Goal: Transaction & Acquisition: Purchase product/service

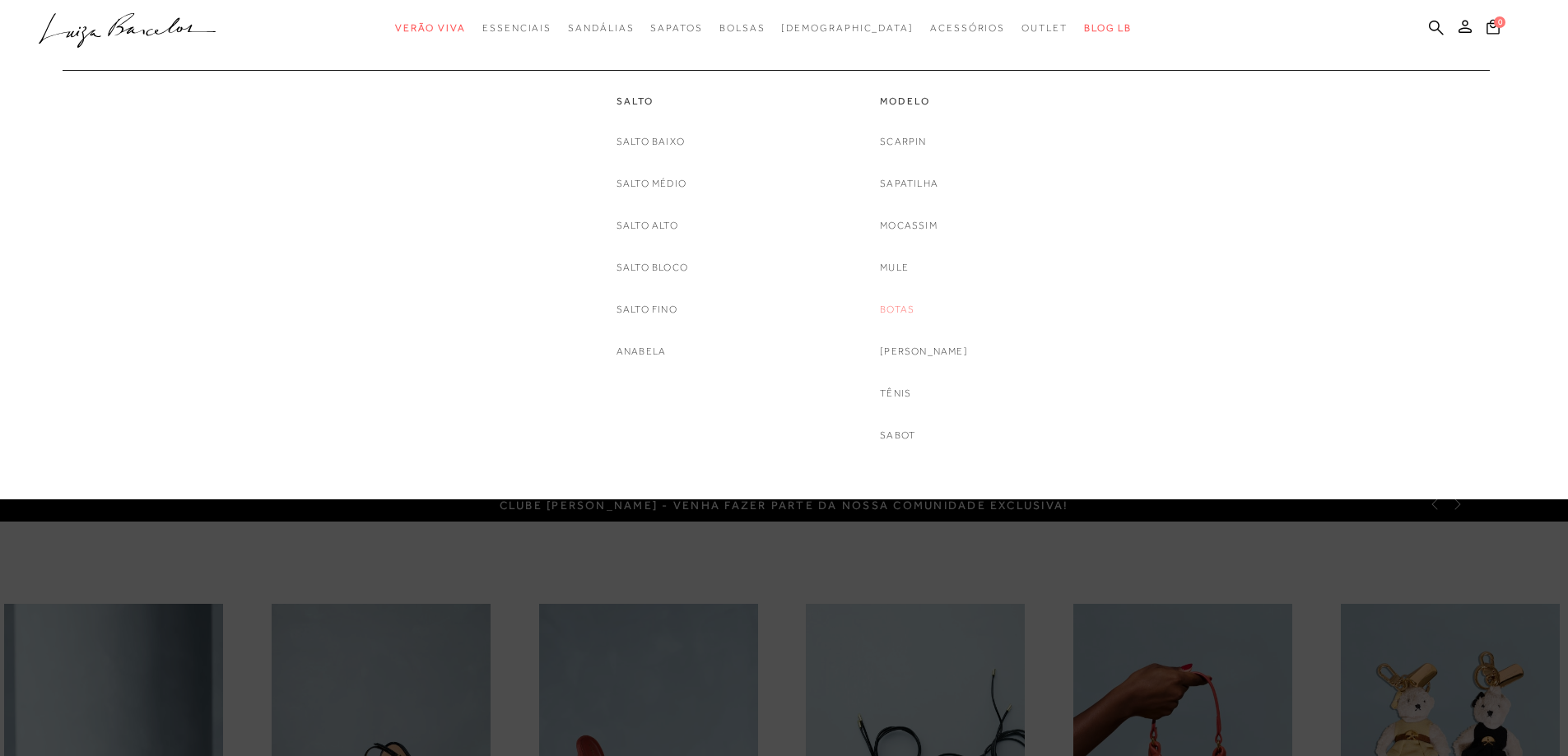
click at [904, 306] on link "Botas" at bounding box center [897, 309] width 35 height 17
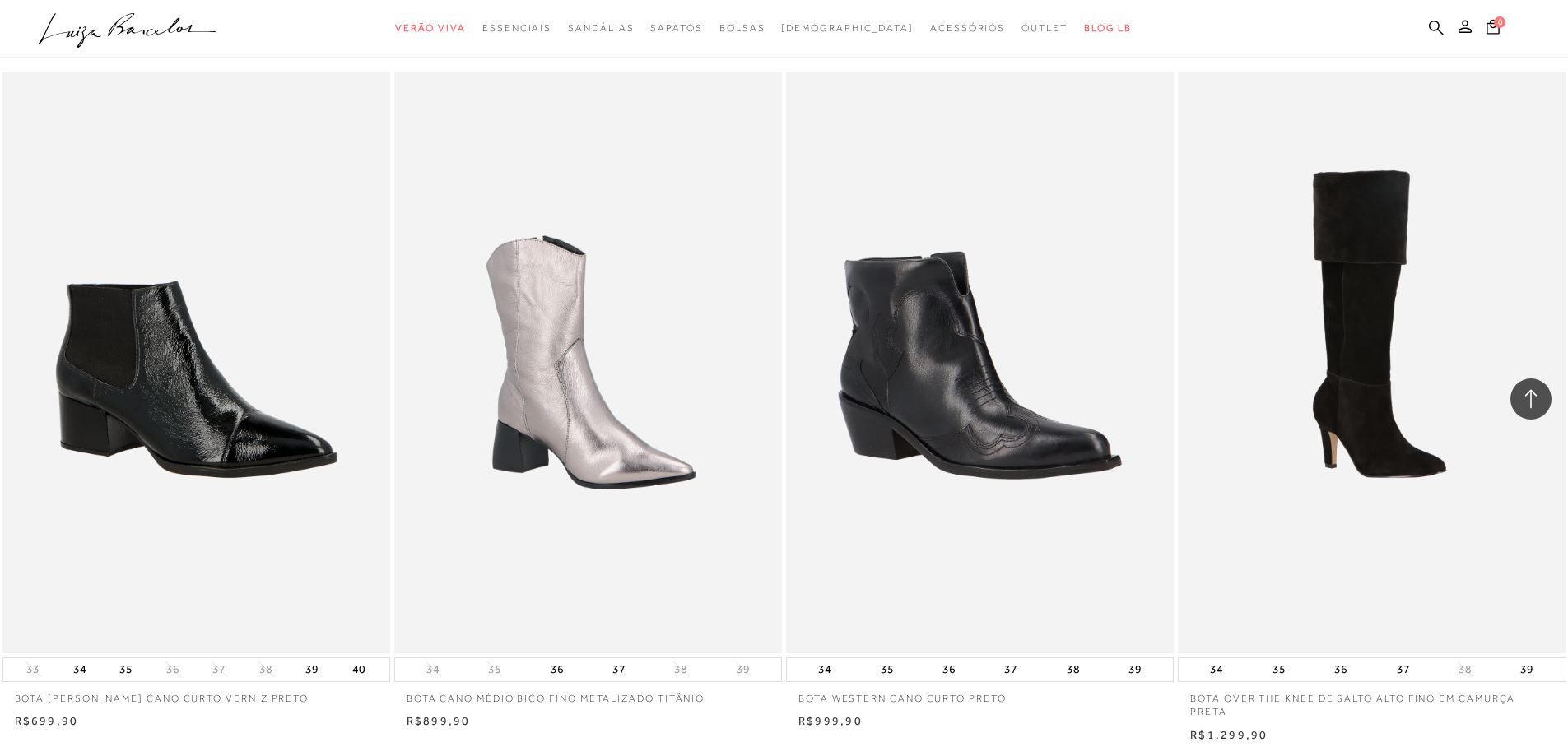
scroll to position [823, 0]
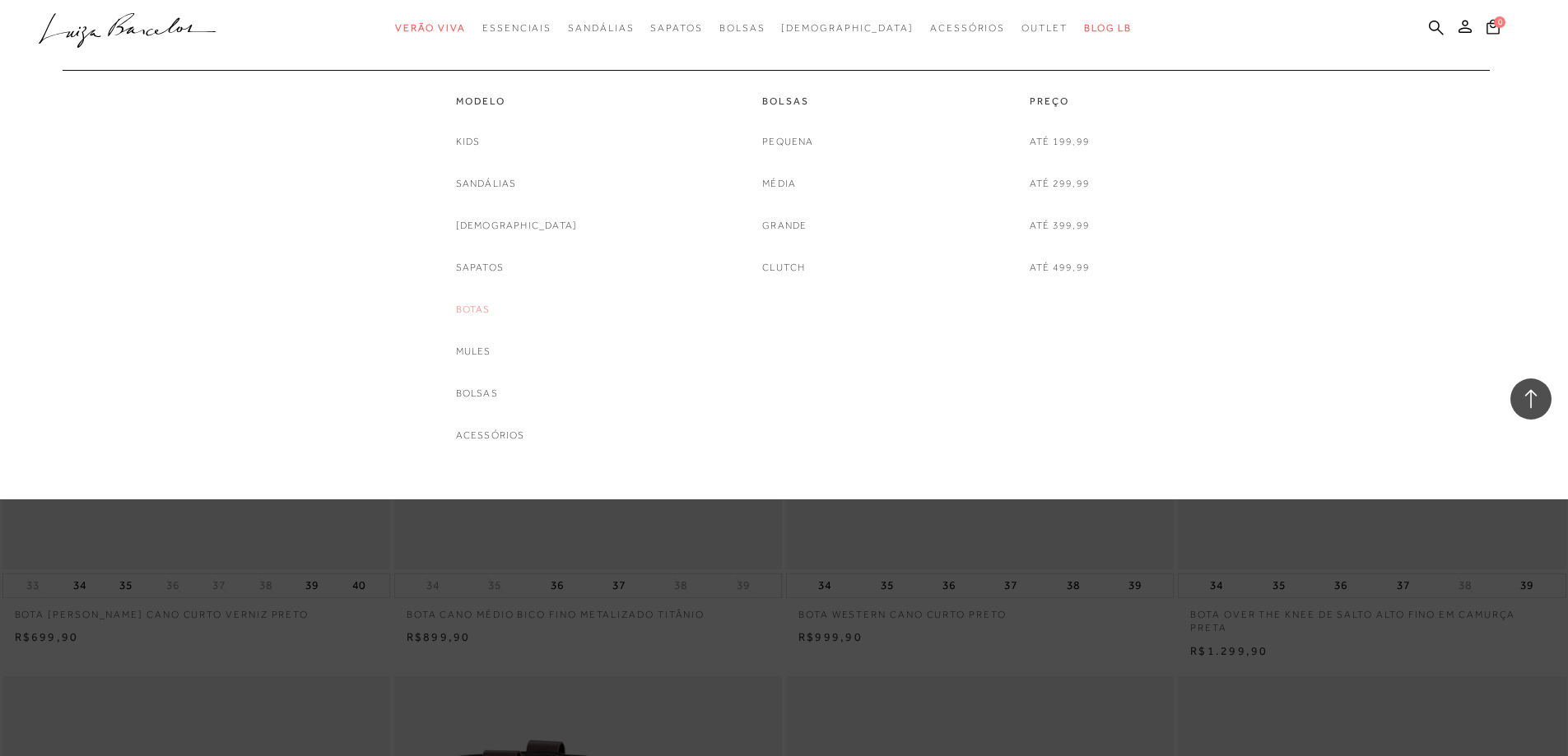
click at [490, 312] on link "Botas" at bounding box center [474, 309] width 35 height 17
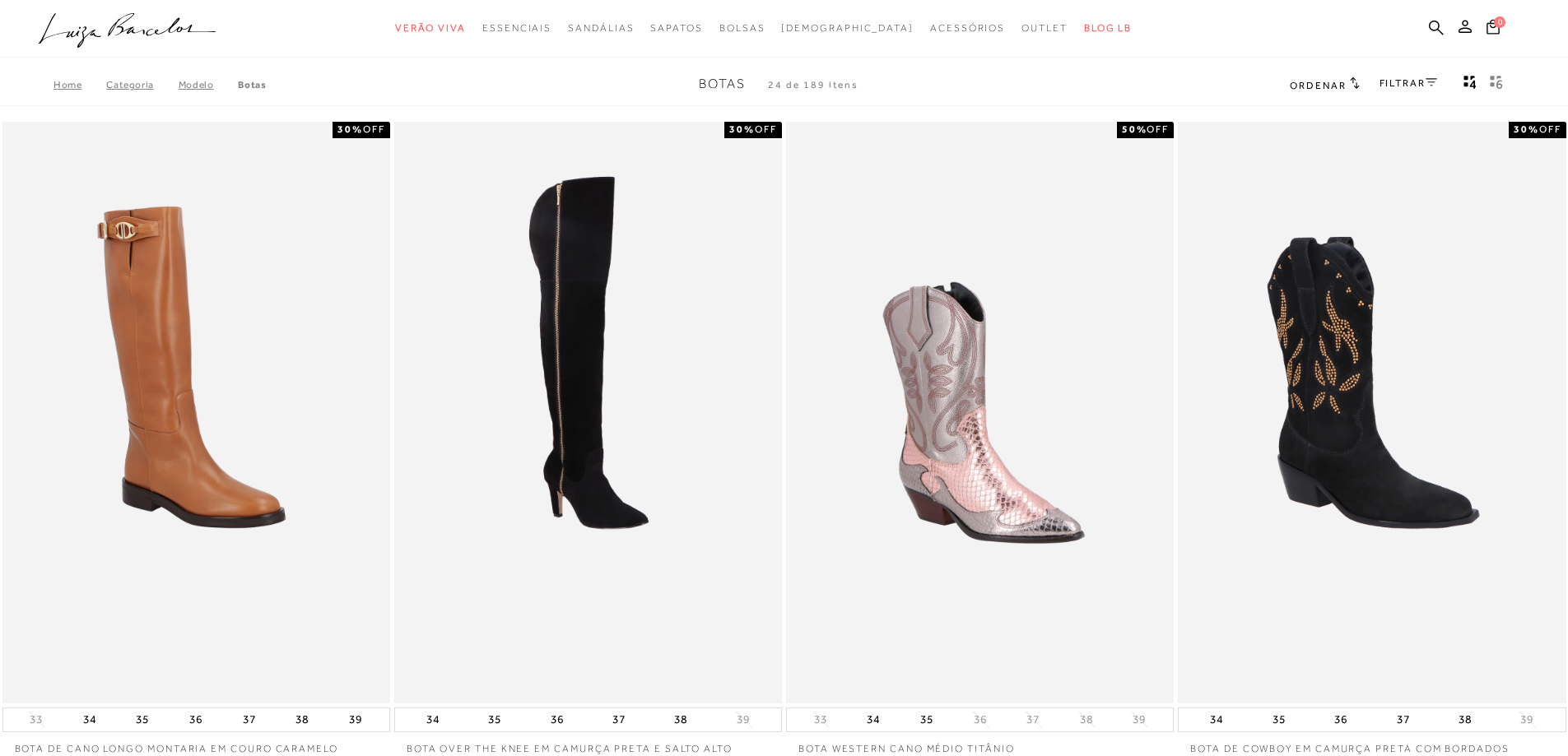
click at [1413, 87] on link "FILTRAR" at bounding box center [1407, 83] width 58 height 12
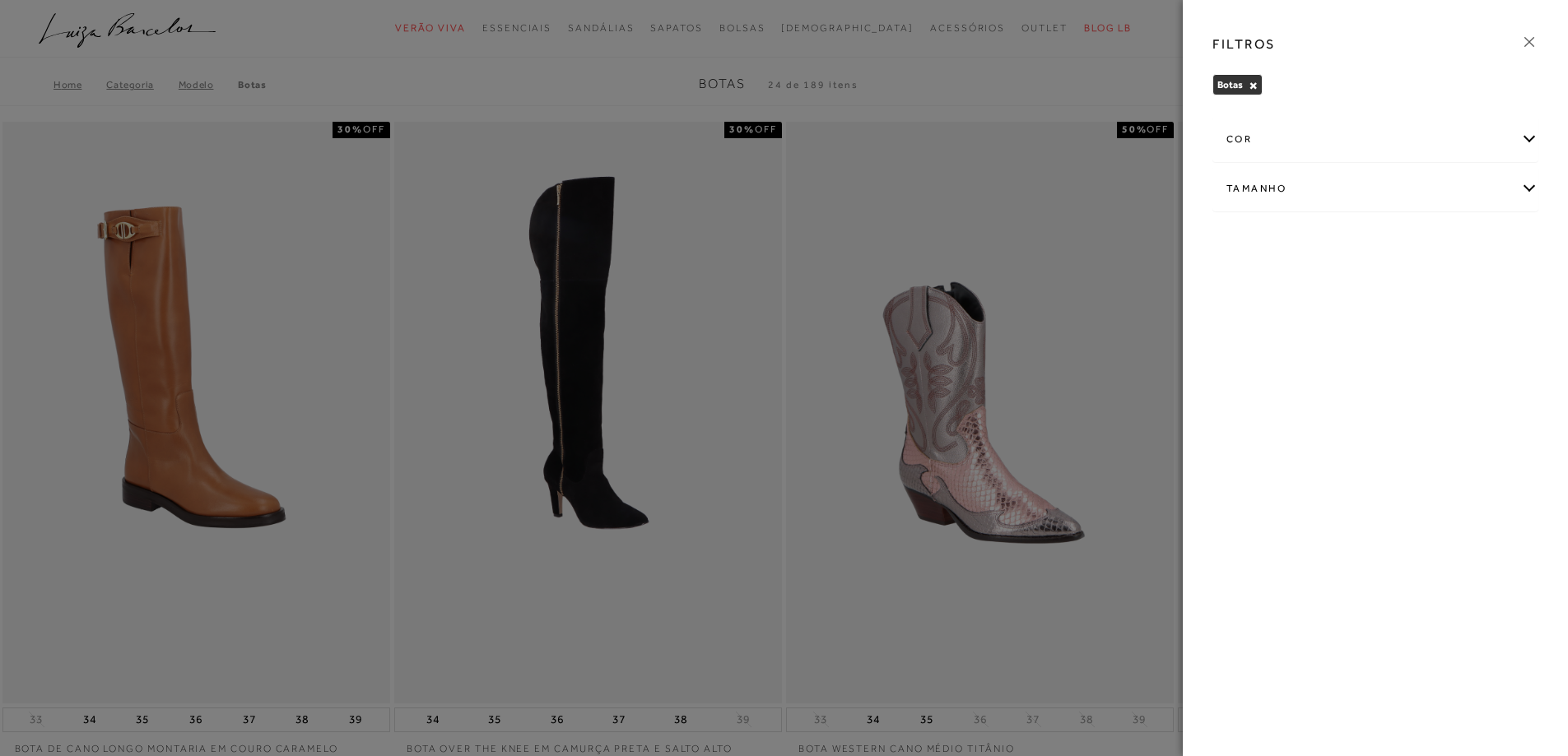
click at [1316, 186] on div "Tamanho" at bounding box center [1375, 189] width 325 height 44
click at [1467, 248] on input "38" at bounding box center [1461, 244] width 16 height 16
checkbox input "true"
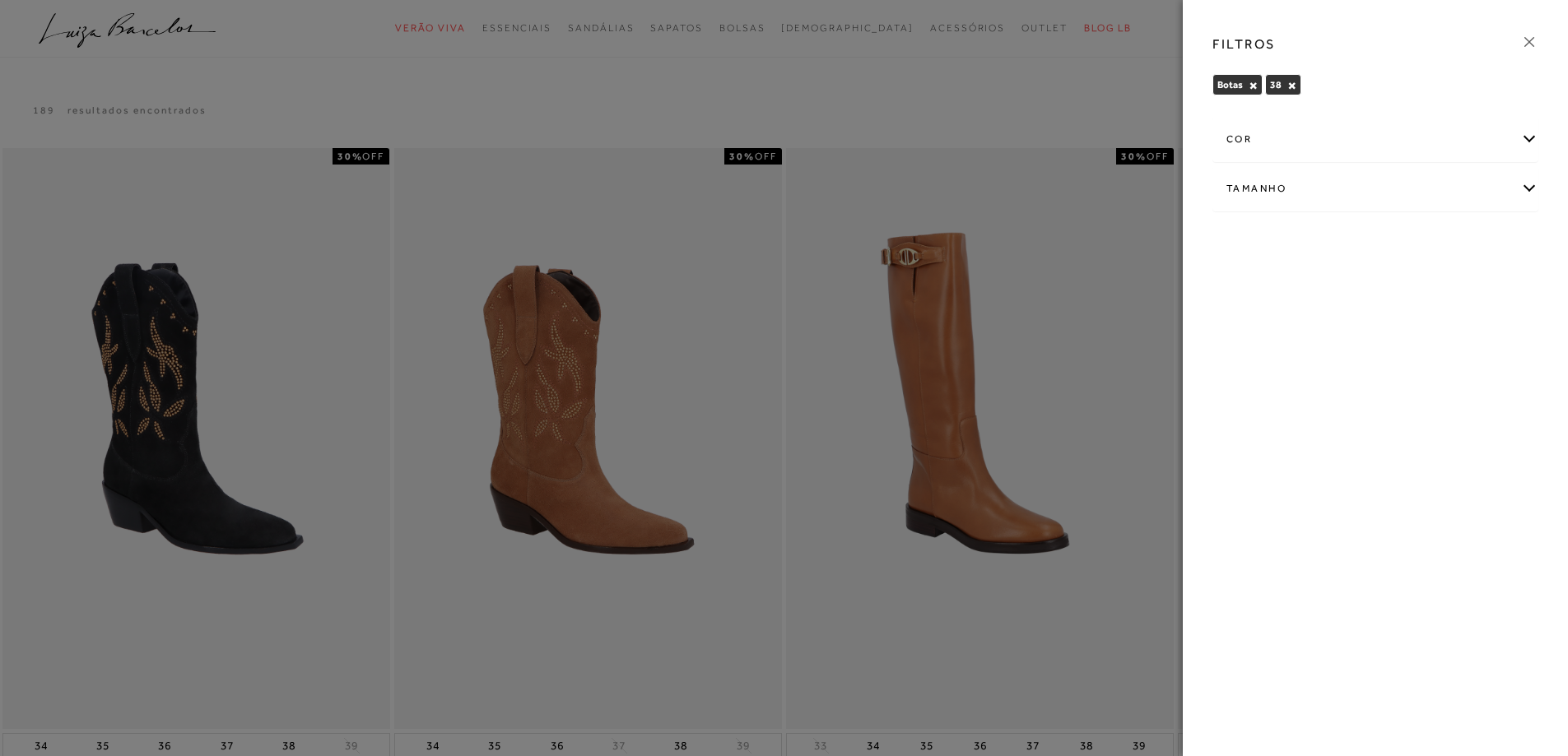
click at [1529, 42] on icon at bounding box center [1529, 42] width 10 height 10
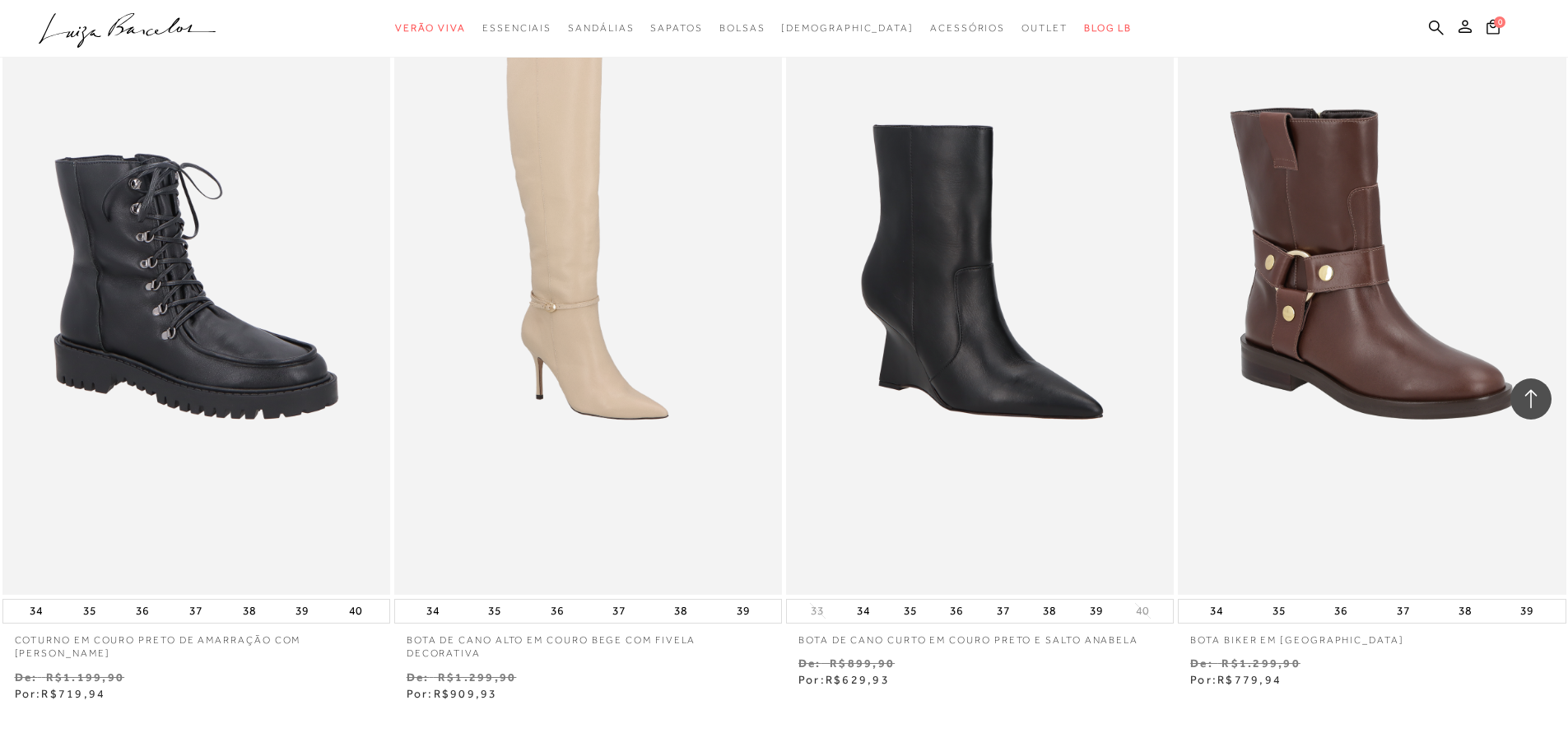
scroll to position [1645, 0]
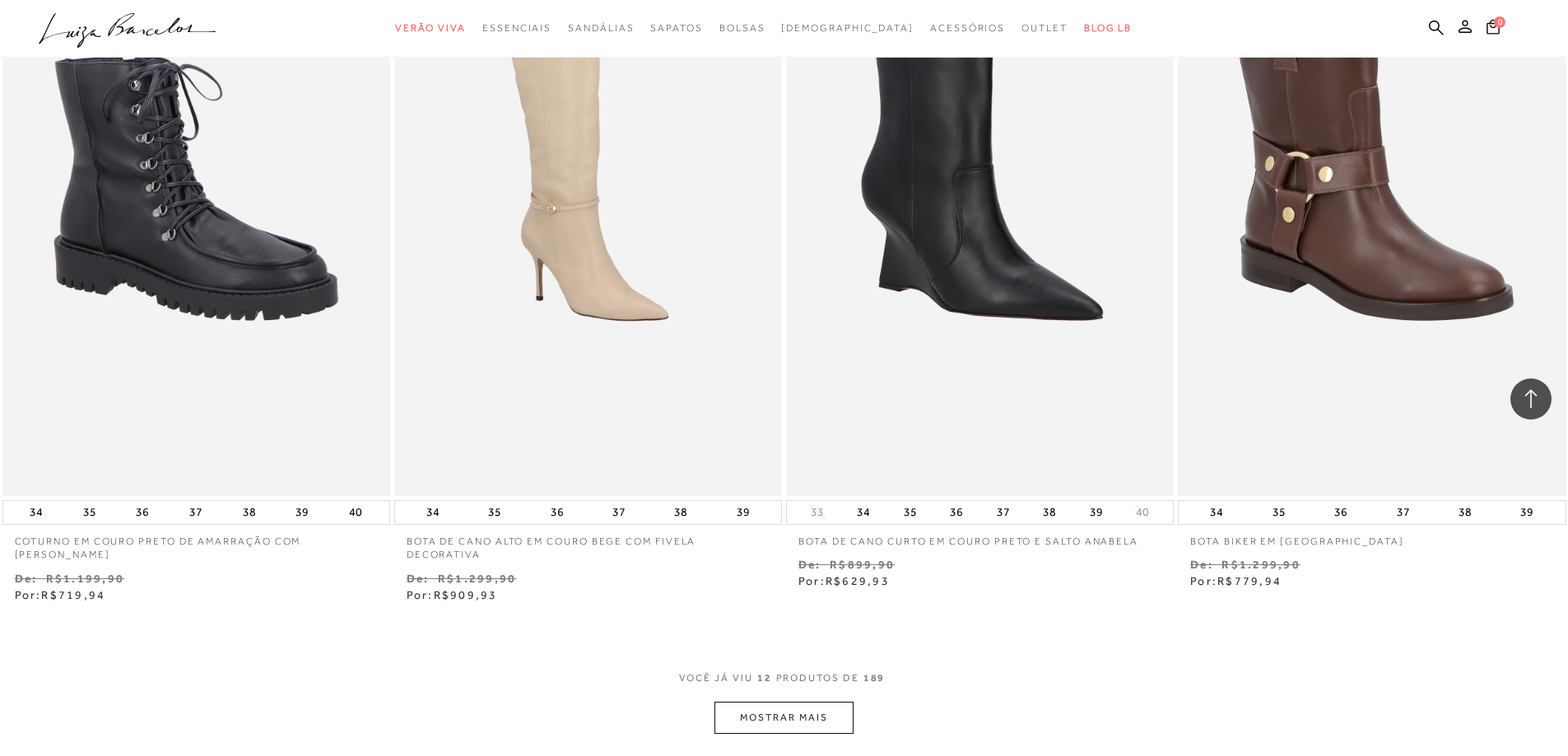
click at [754, 723] on button "MOSTRAR MAIS" at bounding box center [783, 718] width 138 height 32
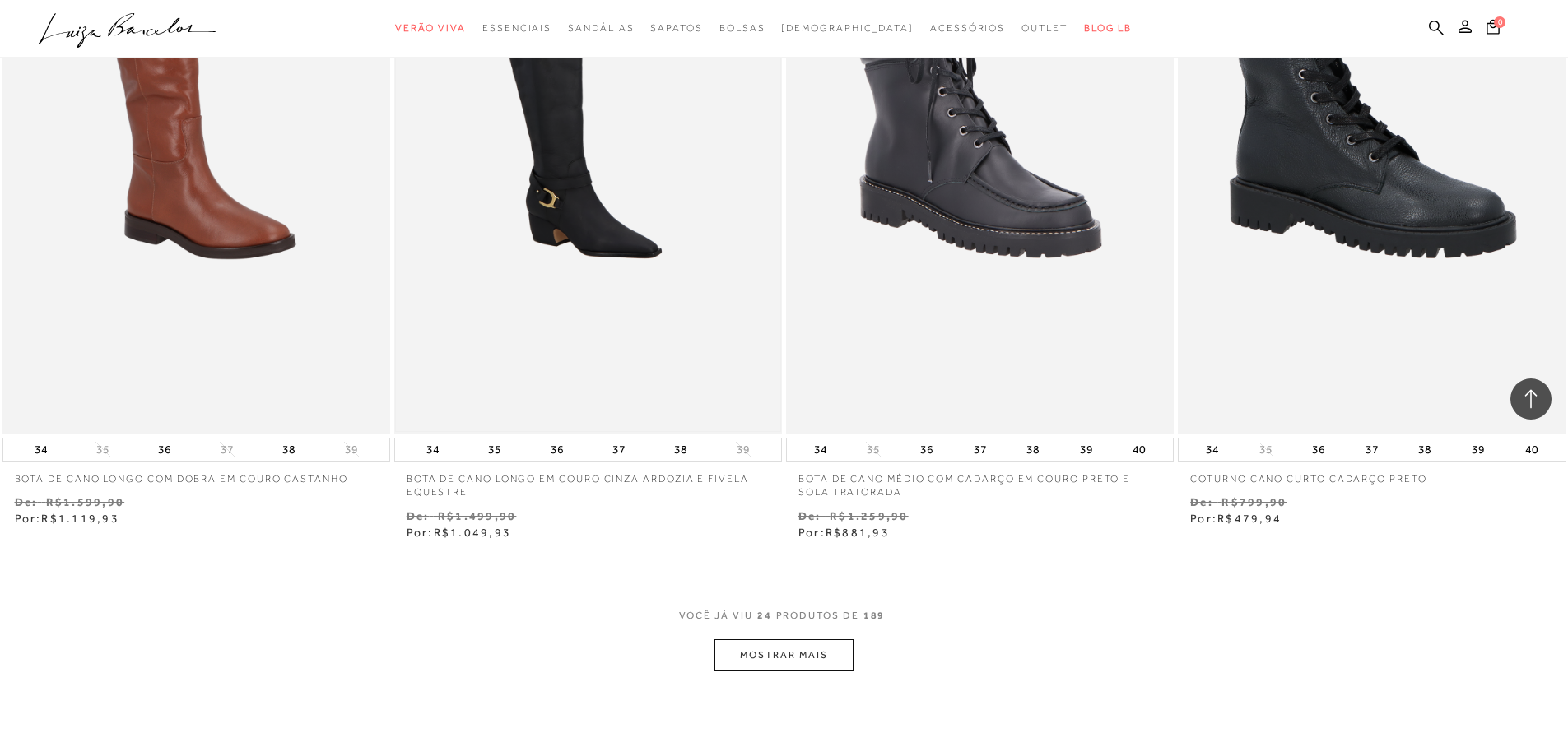
scroll to position [3867, 0]
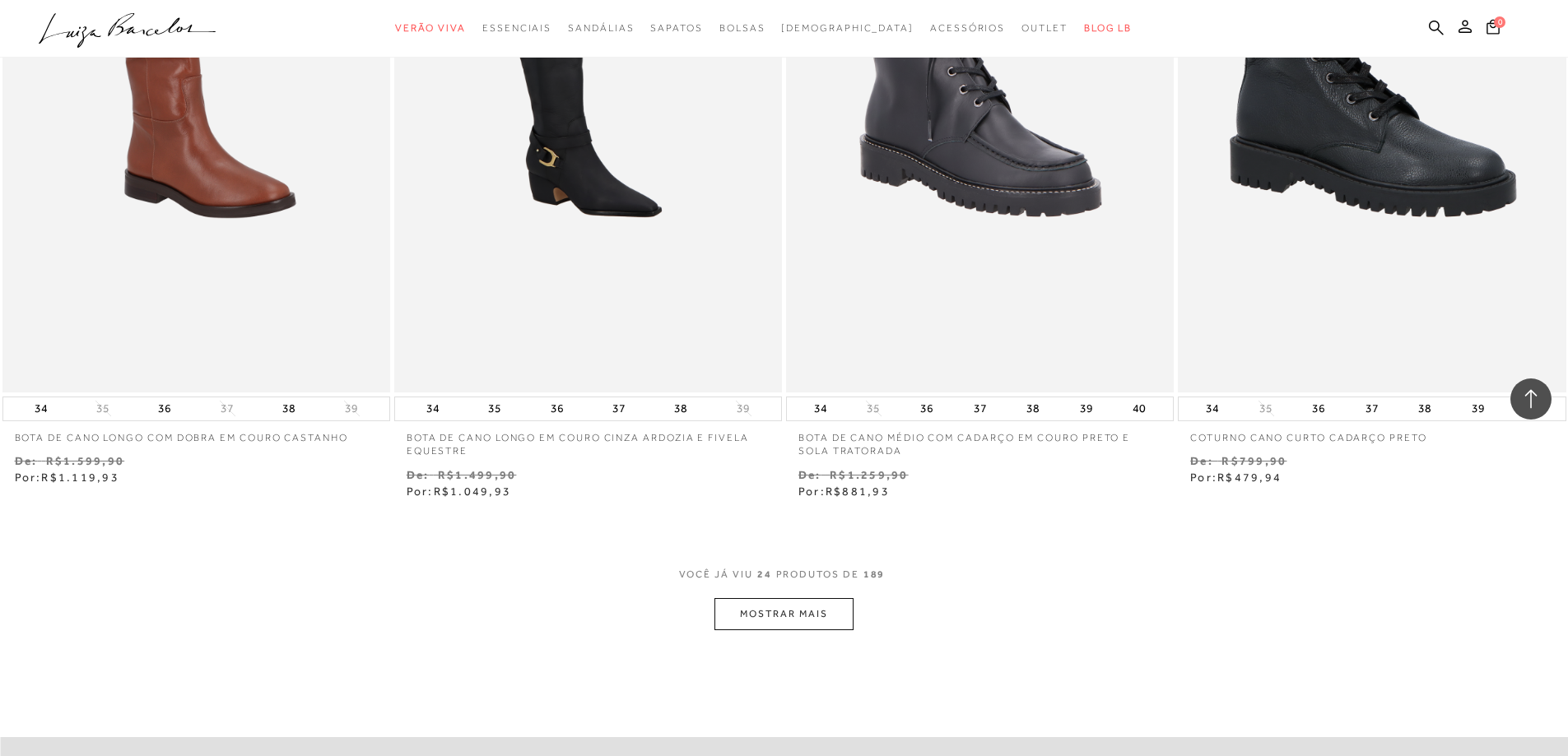
click at [762, 623] on button "MOSTRAR MAIS" at bounding box center [783, 613] width 138 height 32
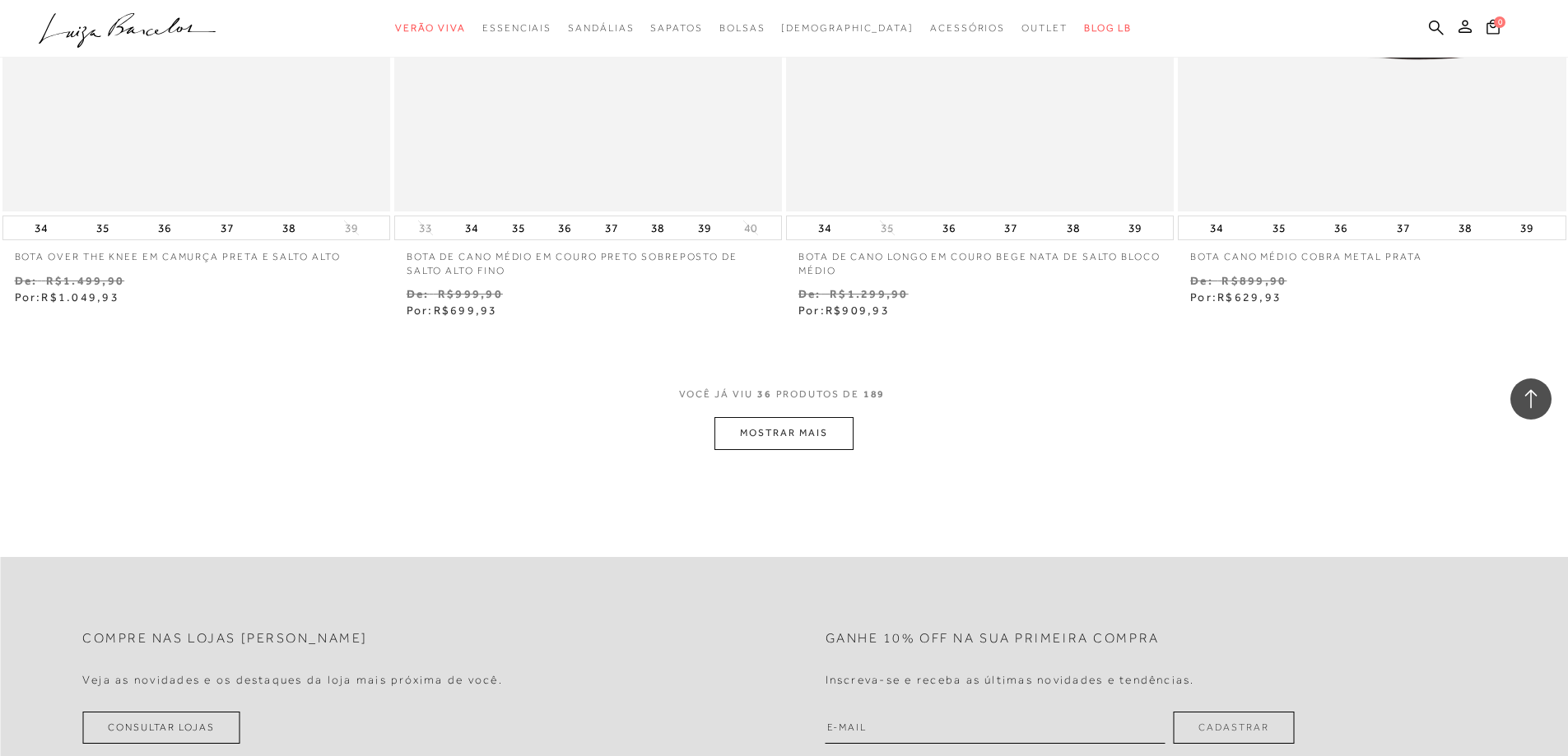
scroll to position [6170, 0]
click at [753, 431] on button "MOSTRAR MAIS" at bounding box center [783, 428] width 138 height 32
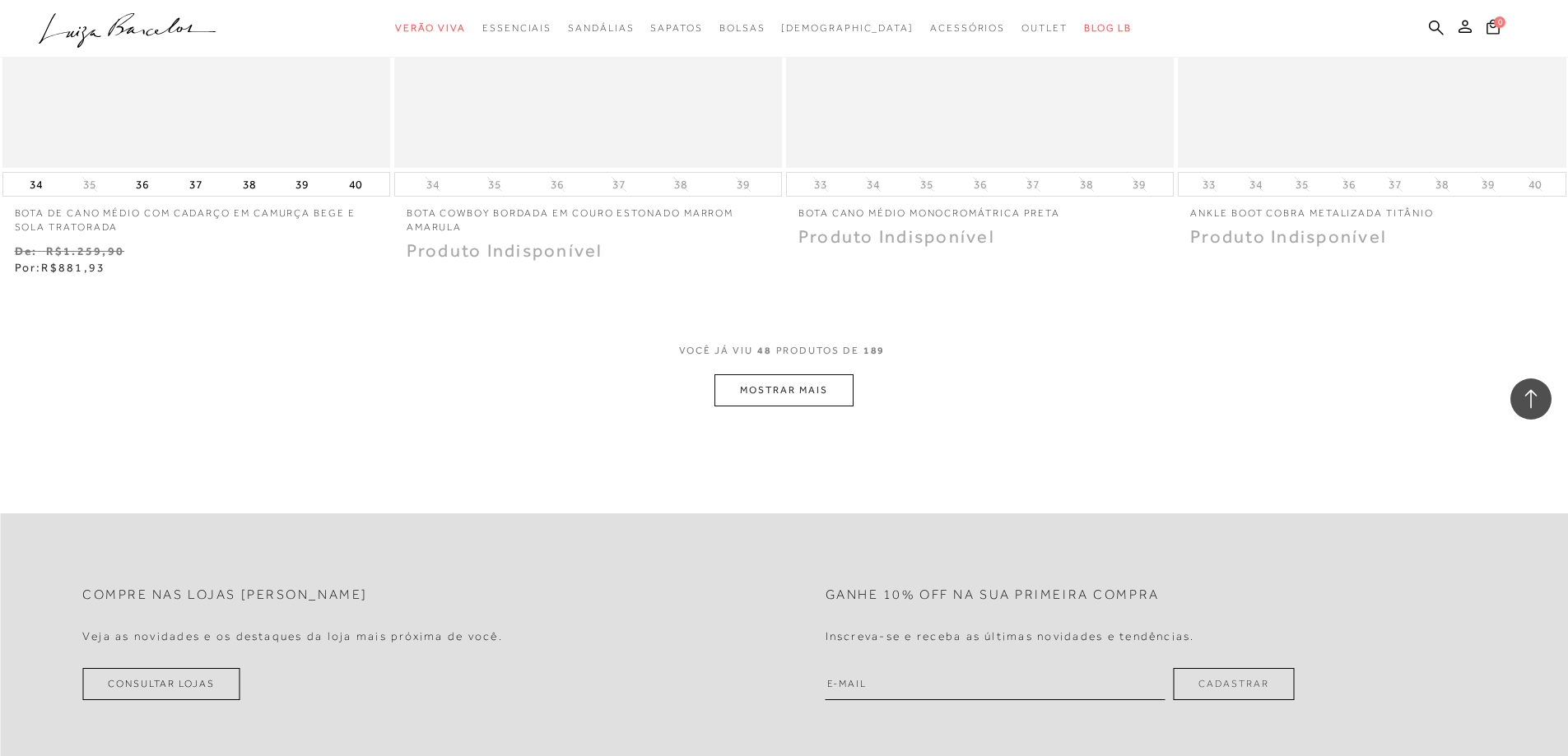
scroll to position [8392, 0]
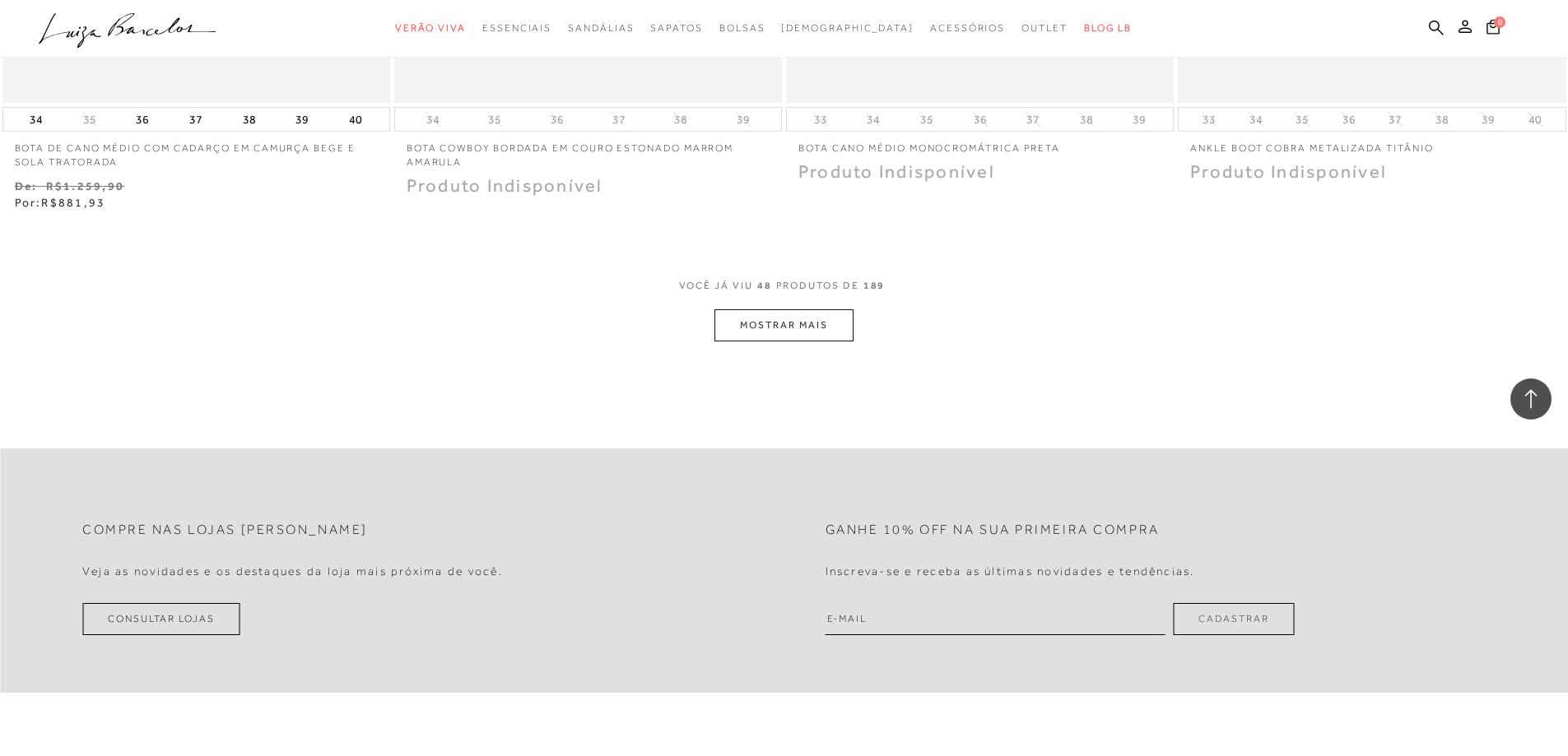
click at [764, 333] on button "MOSTRAR MAIS" at bounding box center [783, 325] width 138 height 32
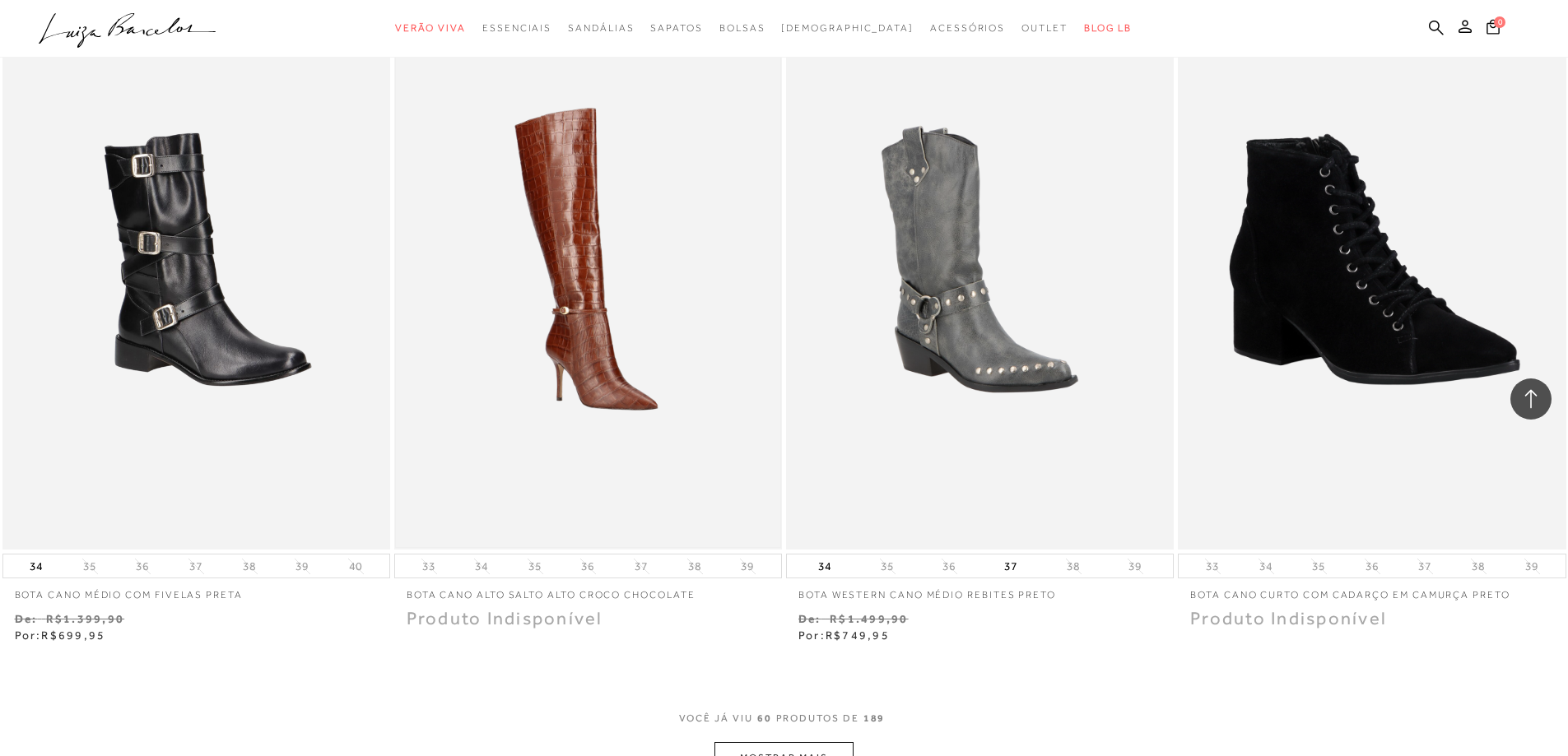
scroll to position [10121, 0]
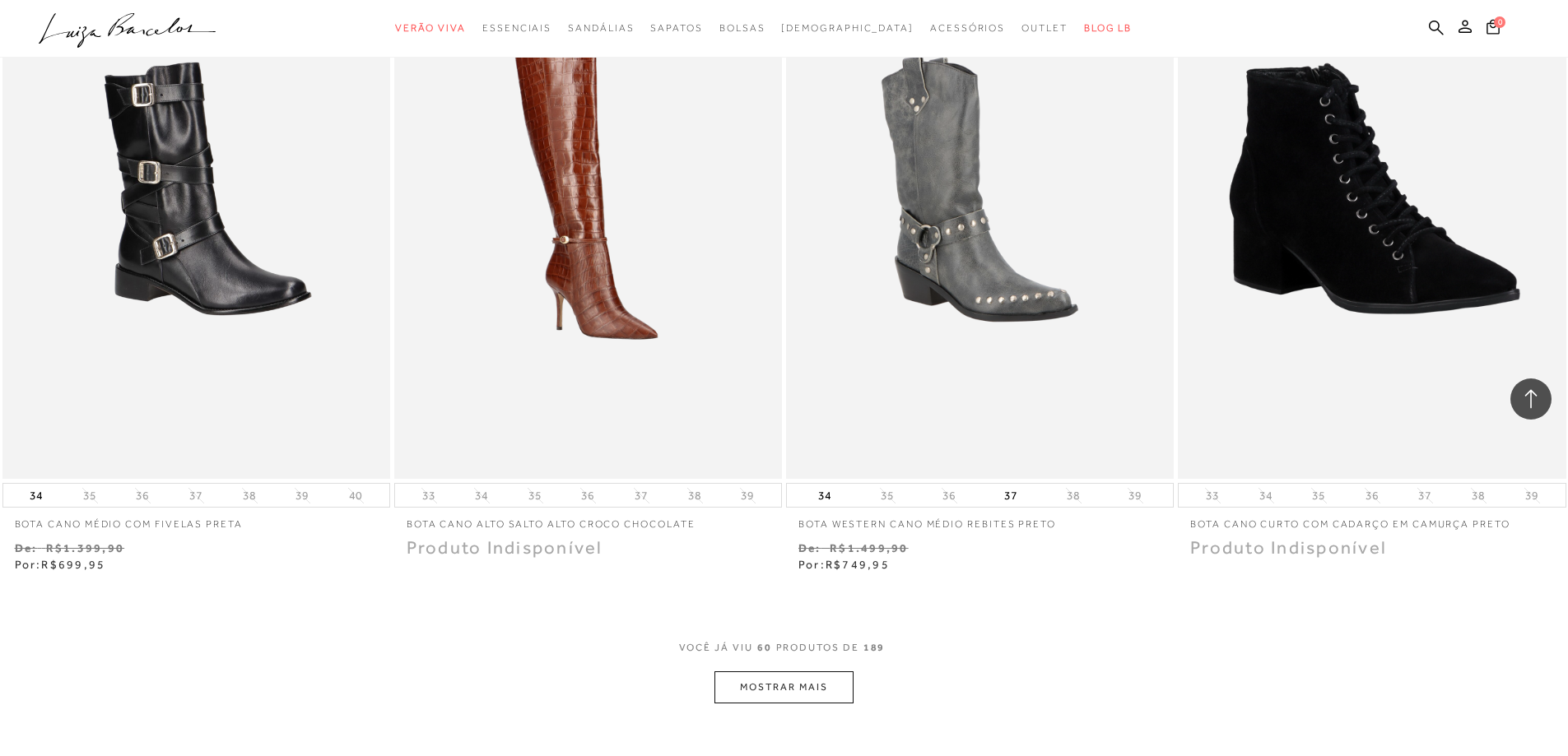
click at [815, 685] on button "MOSTRAR MAIS" at bounding box center [783, 687] width 138 height 32
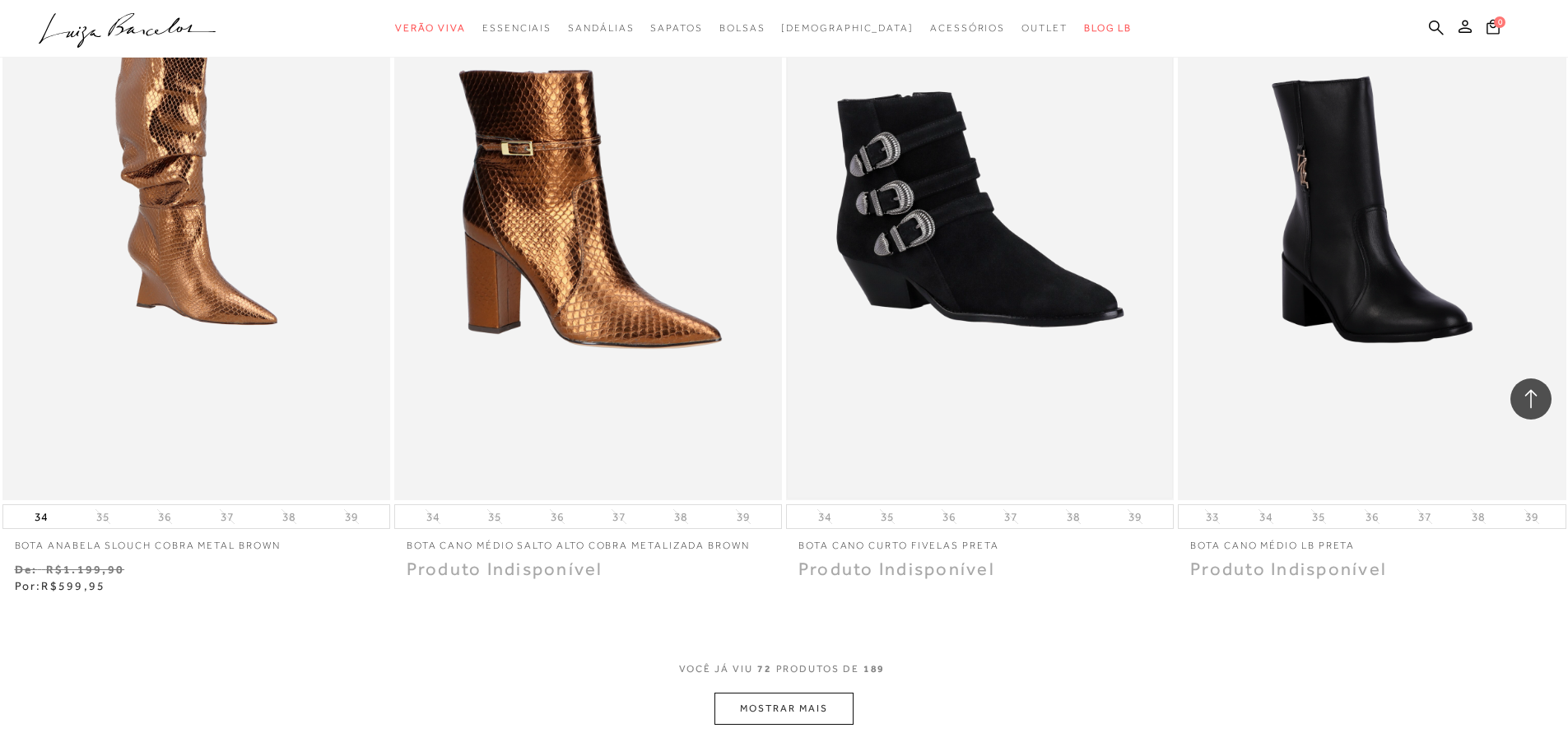
scroll to position [12177, 0]
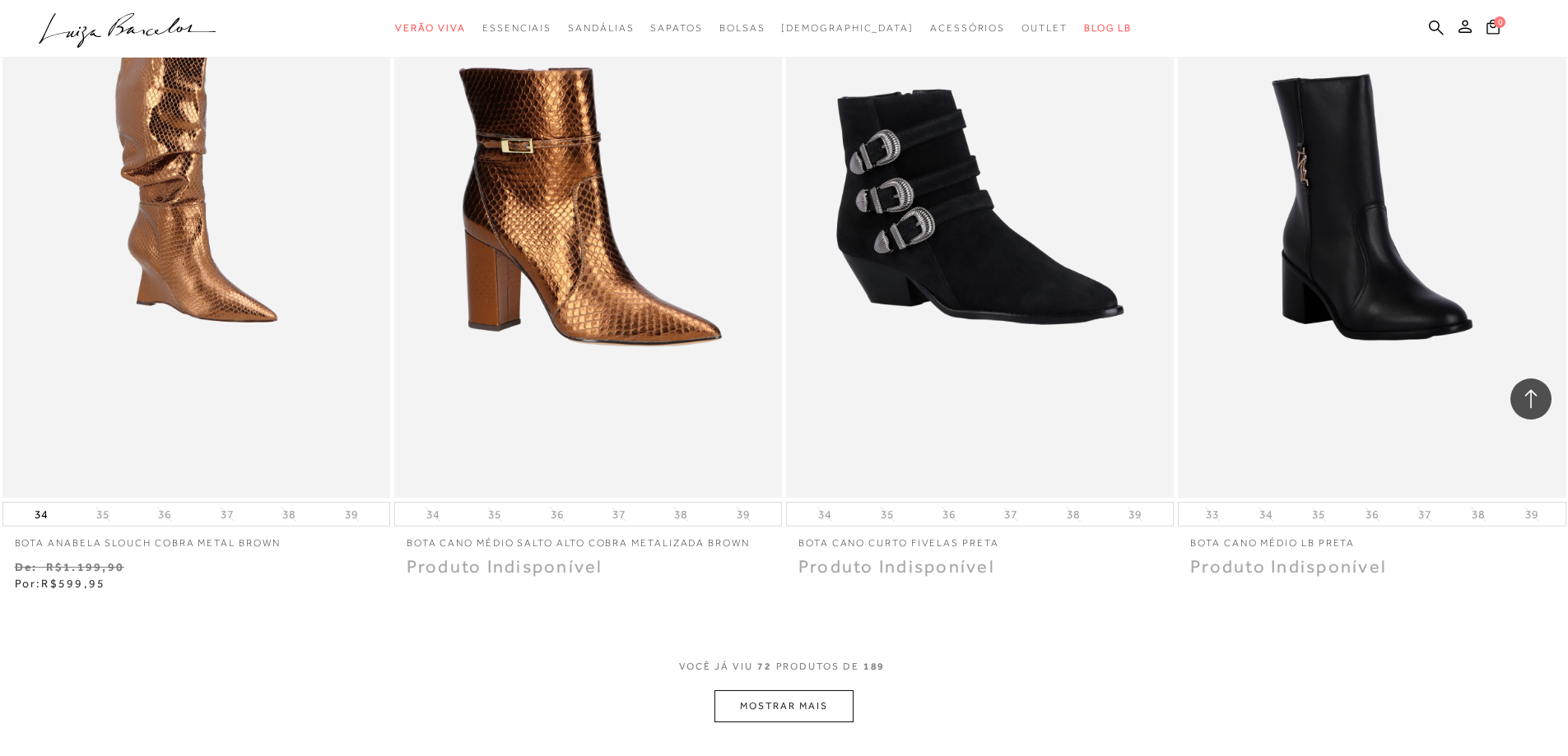
click at [803, 711] on button "MOSTRAR MAIS" at bounding box center [783, 706] width 138 height 32
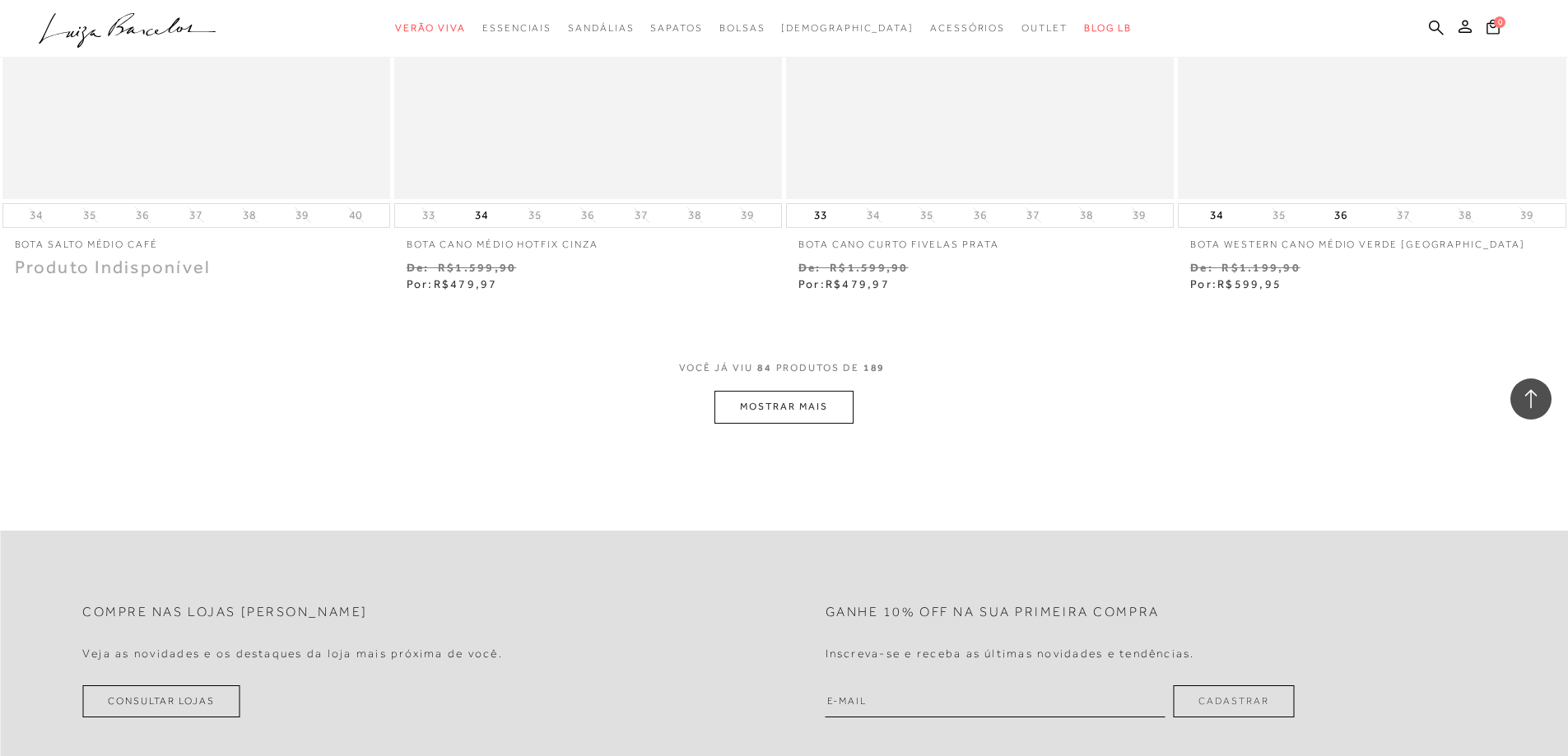
scroll to position [14563, 0]
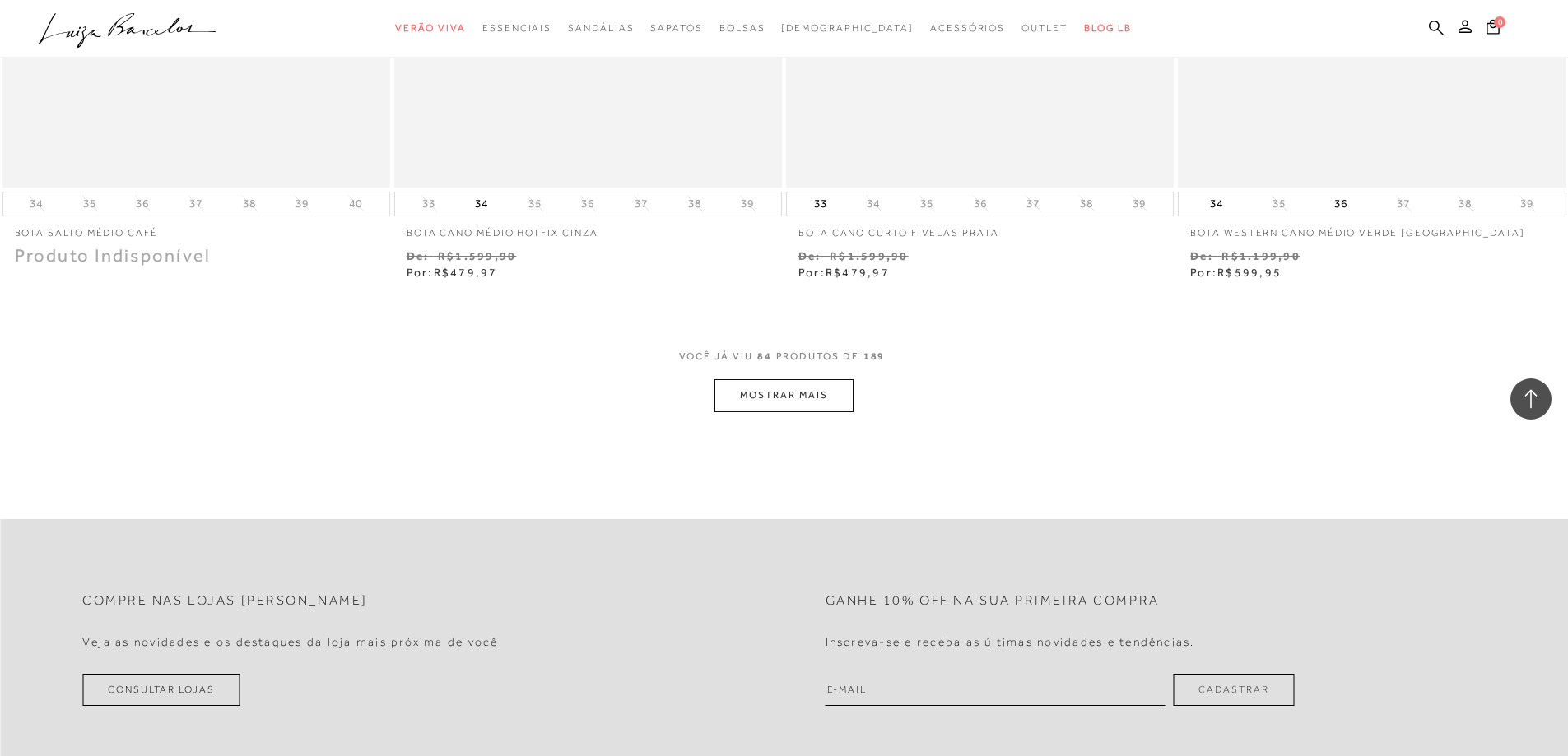
click at [759, 398] on button "MOSTRAR MAIS" at bounding box center [783, 395] width 138 height 32
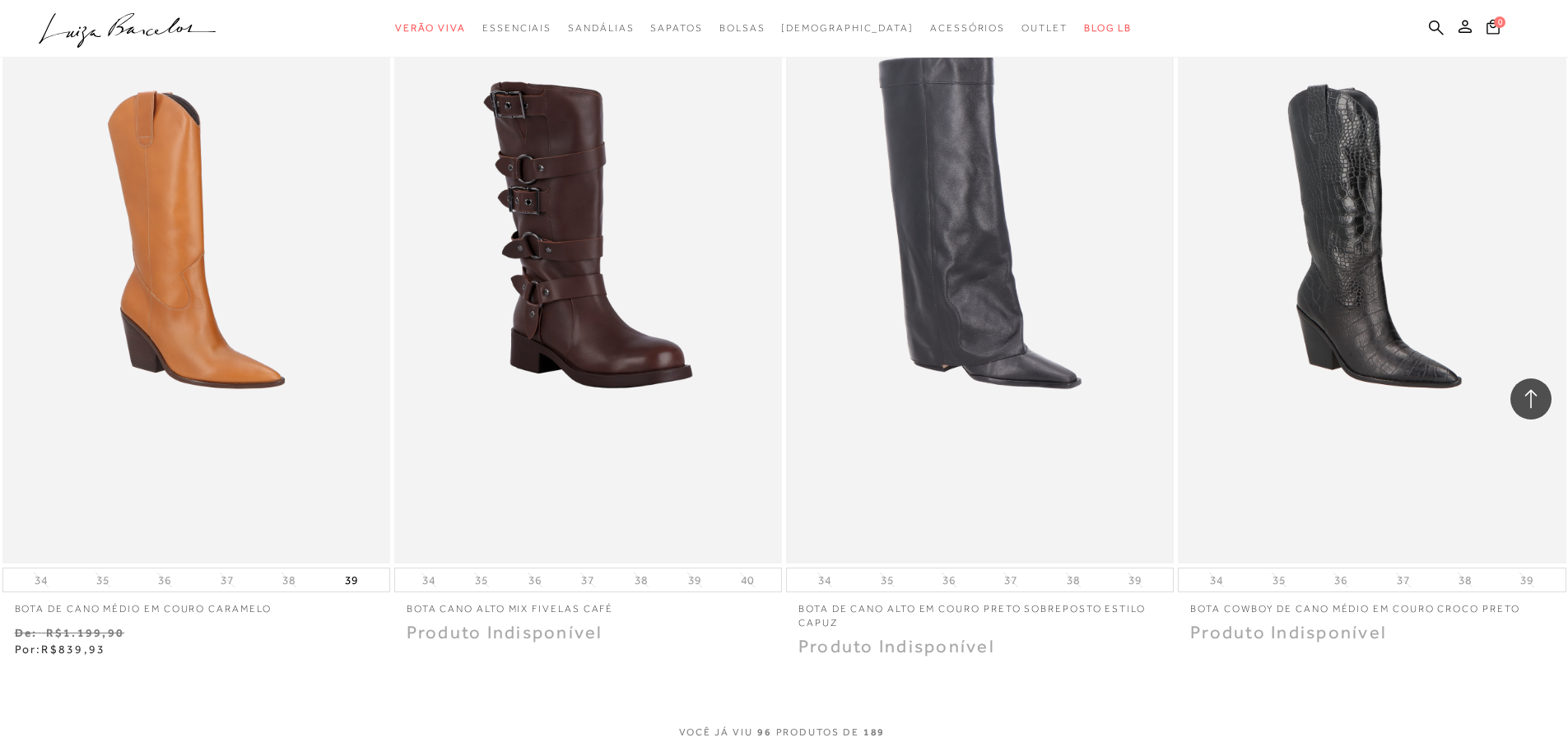
scroll to position [16785, 0]
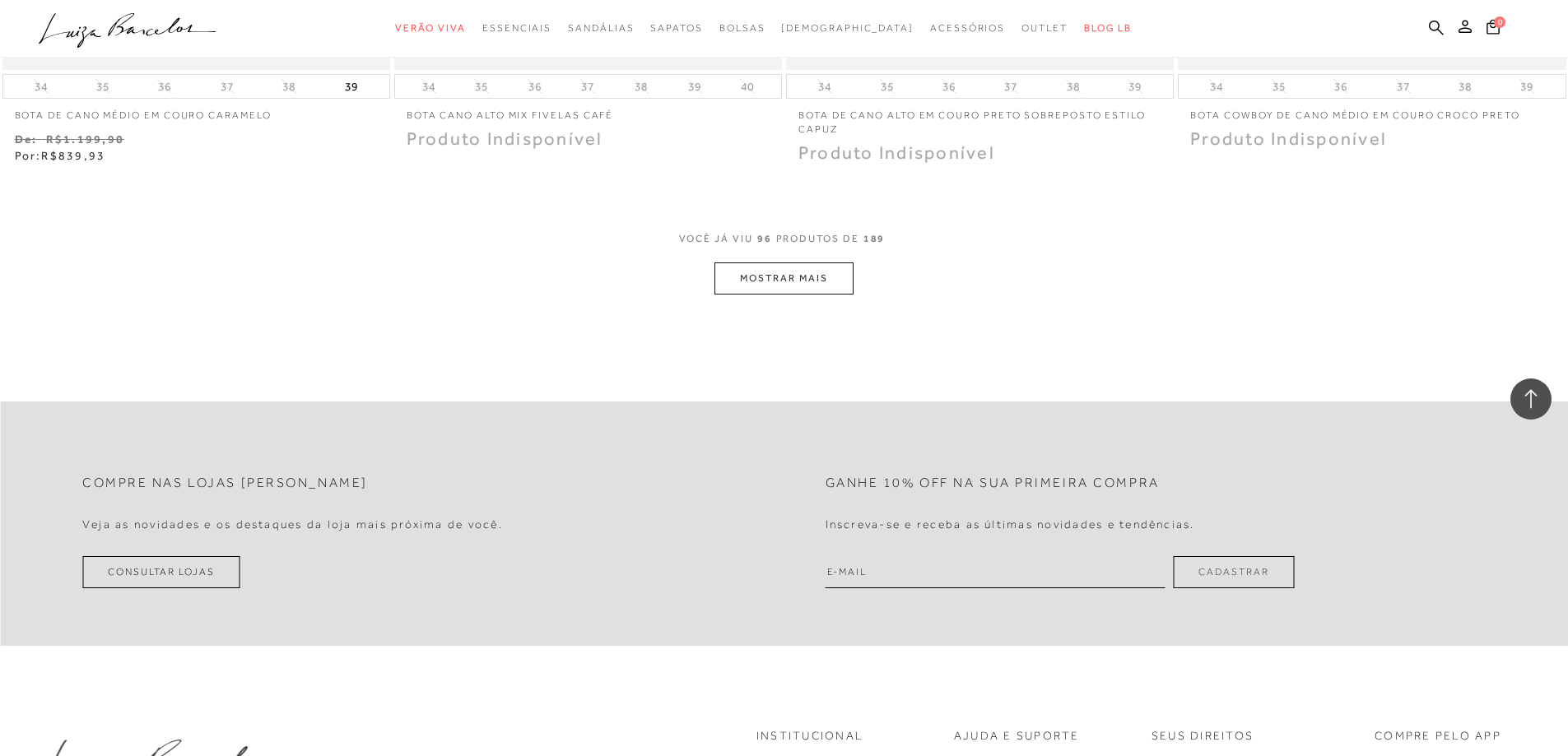
click at [780, 273] on button "MOSTRAR MAIS" at bounding box center [783, 278] width 138 height 32
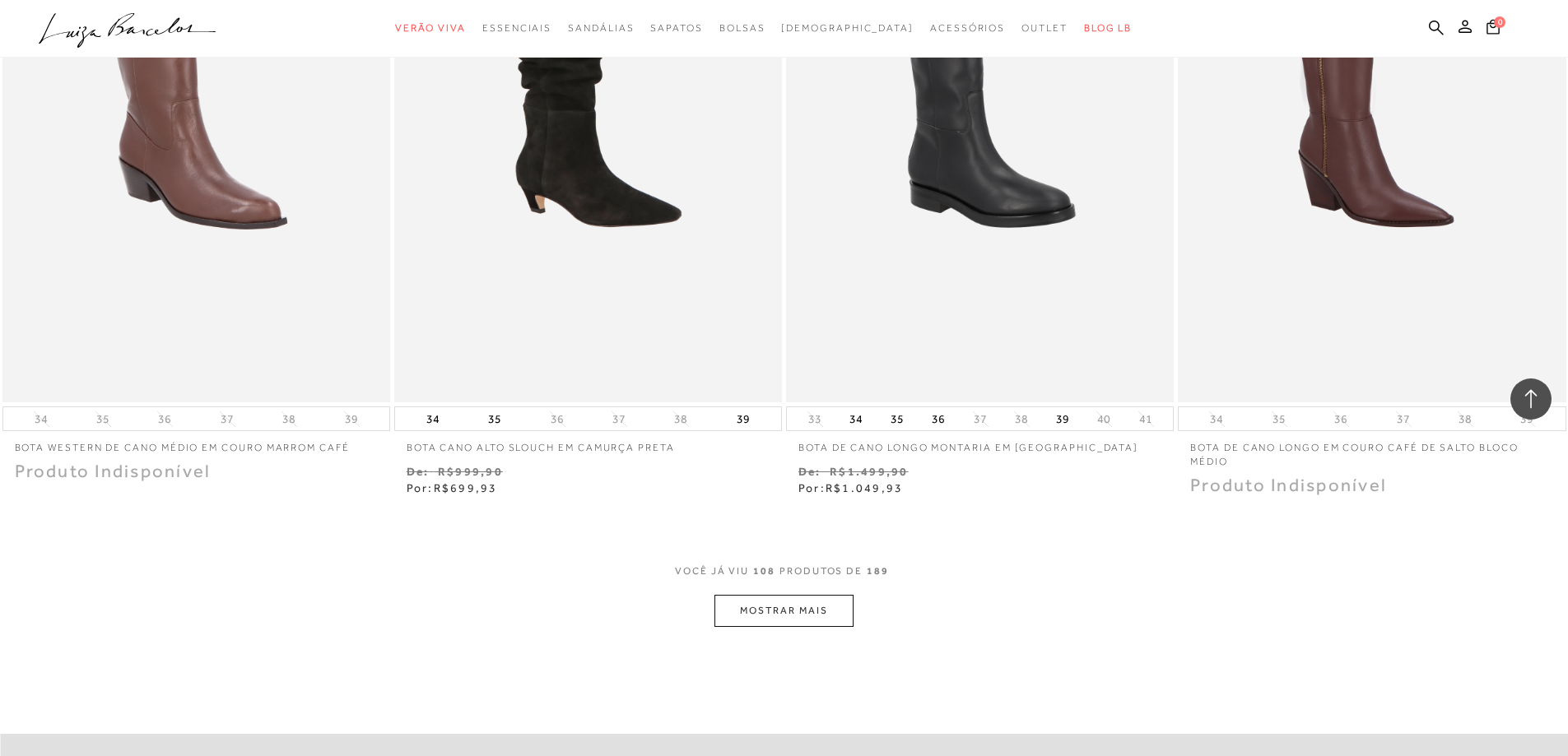
scroll to position [18595, 0]
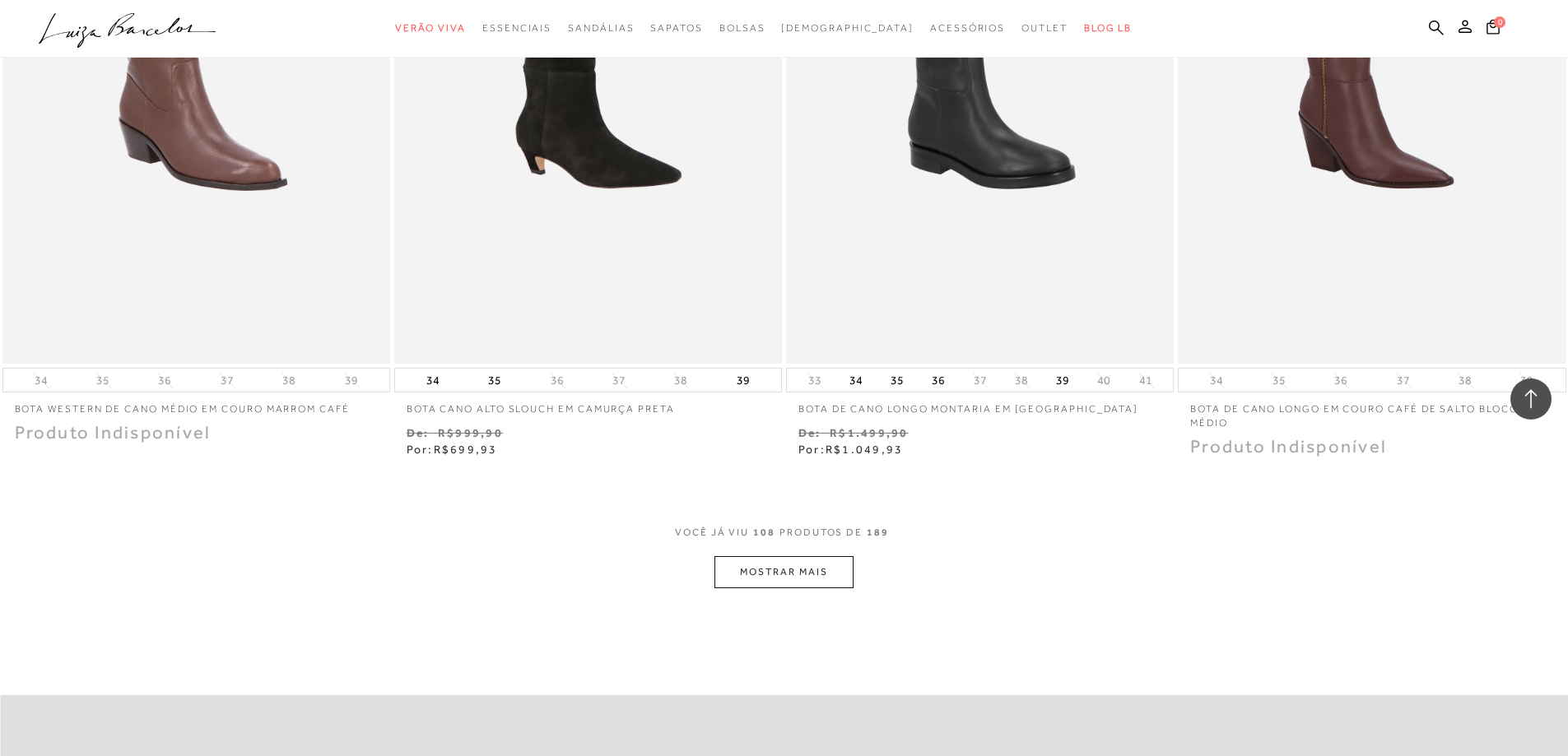
click at [731, 576] on button "MOSTRAR MAIS" at bounding box center [783, 571] width 138 height 32
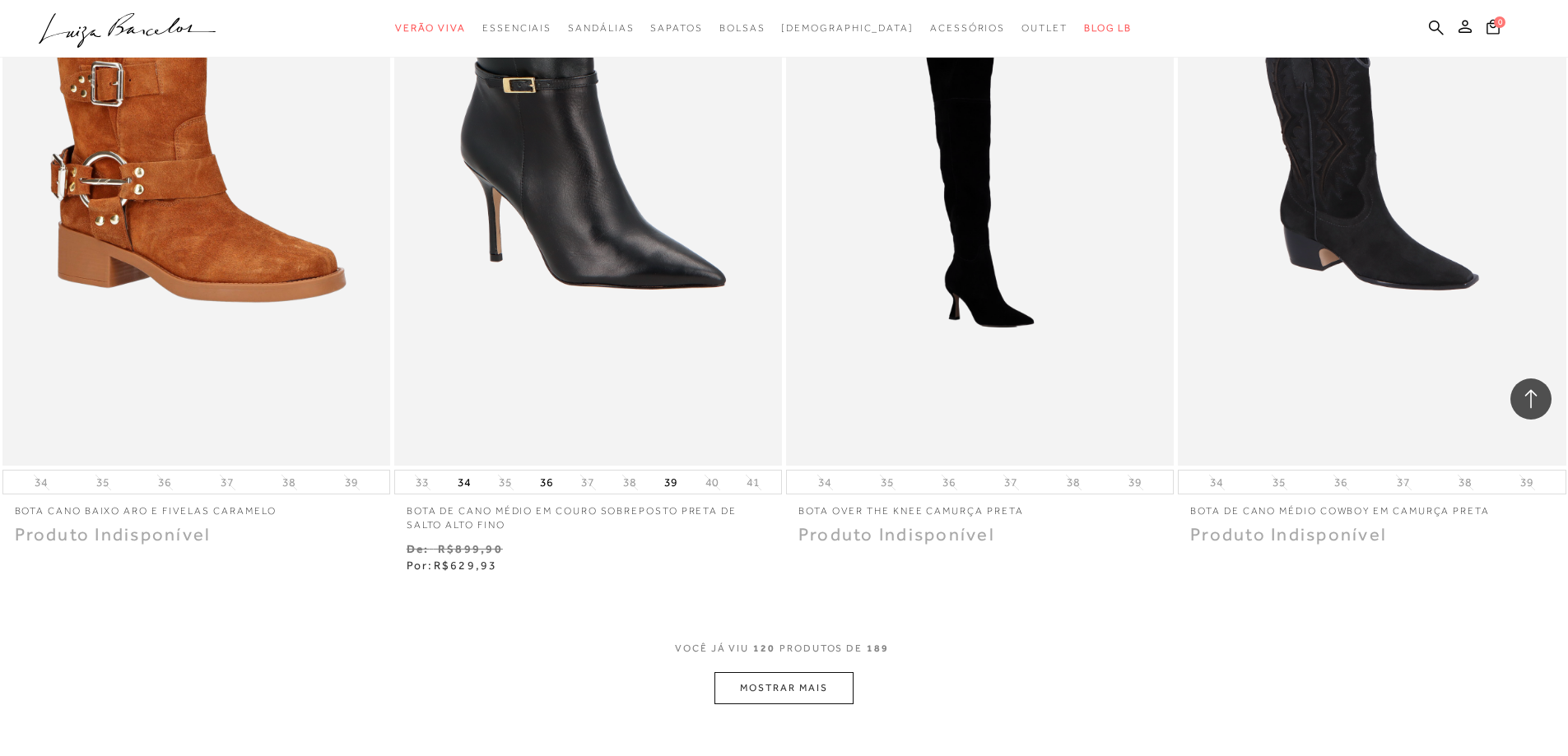
scroll to position [20734, 0]
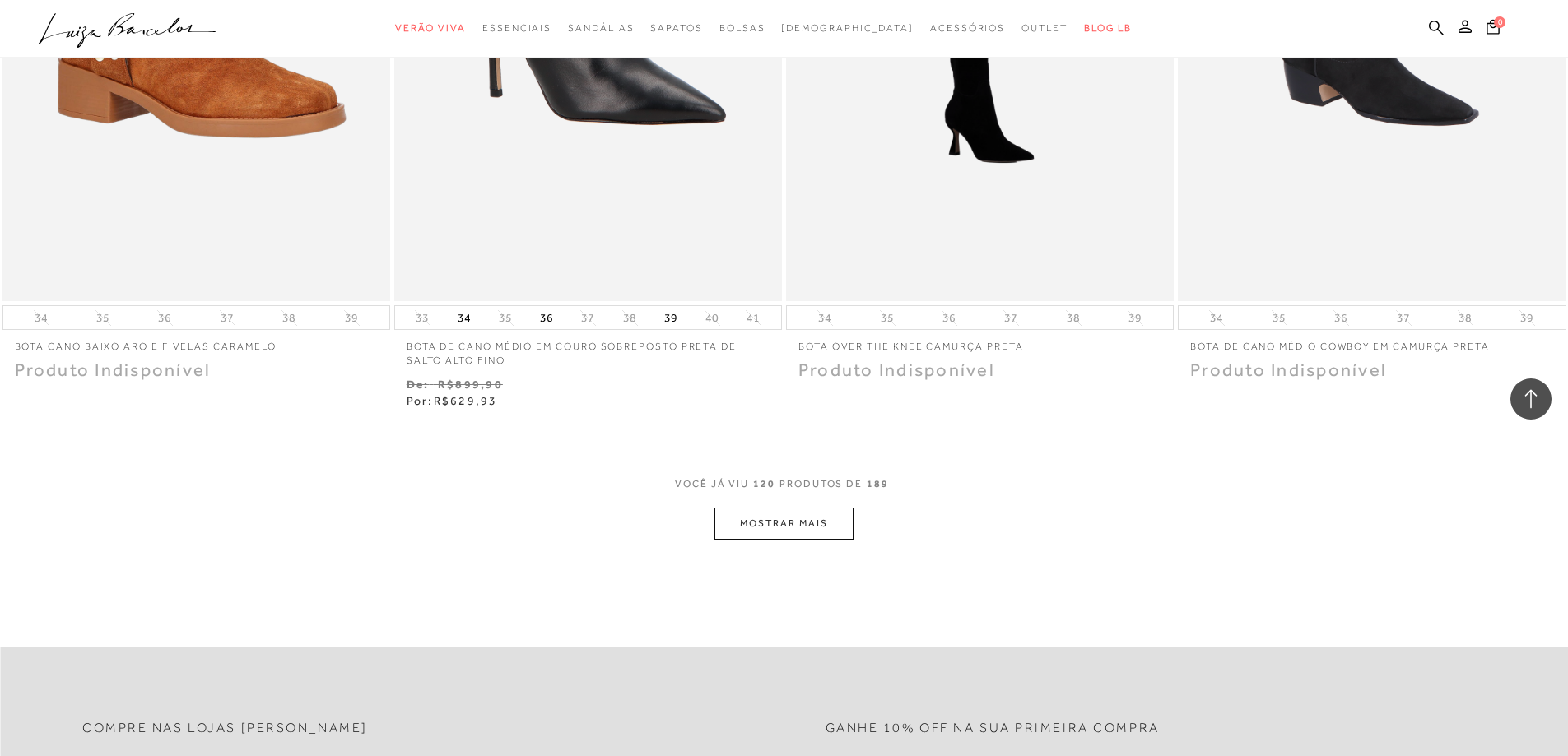
click at [791, 530] on button "MOSTRAR MAIS" at bounding box center [783, 523] width 138 height 32
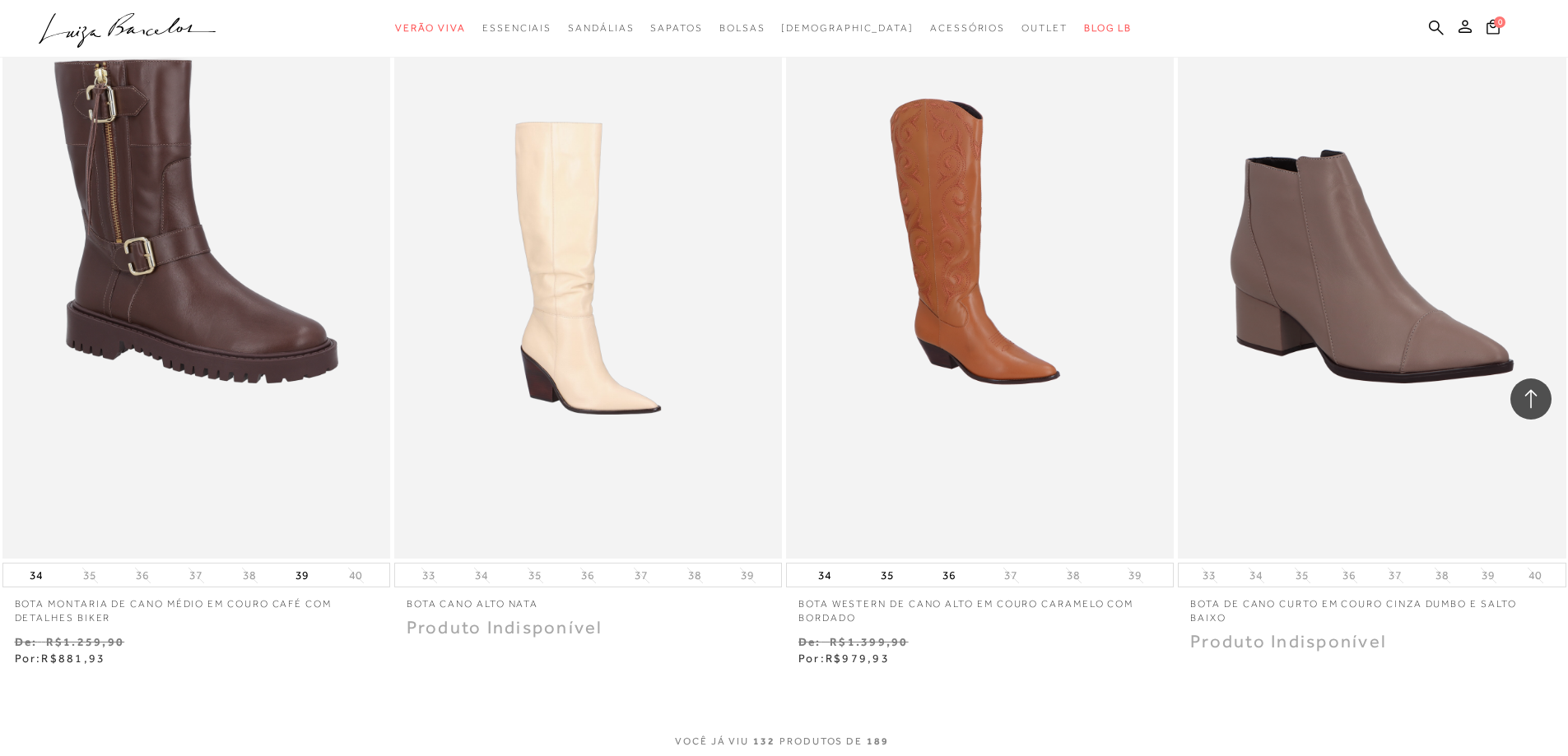
scroll to position [22955, 0]
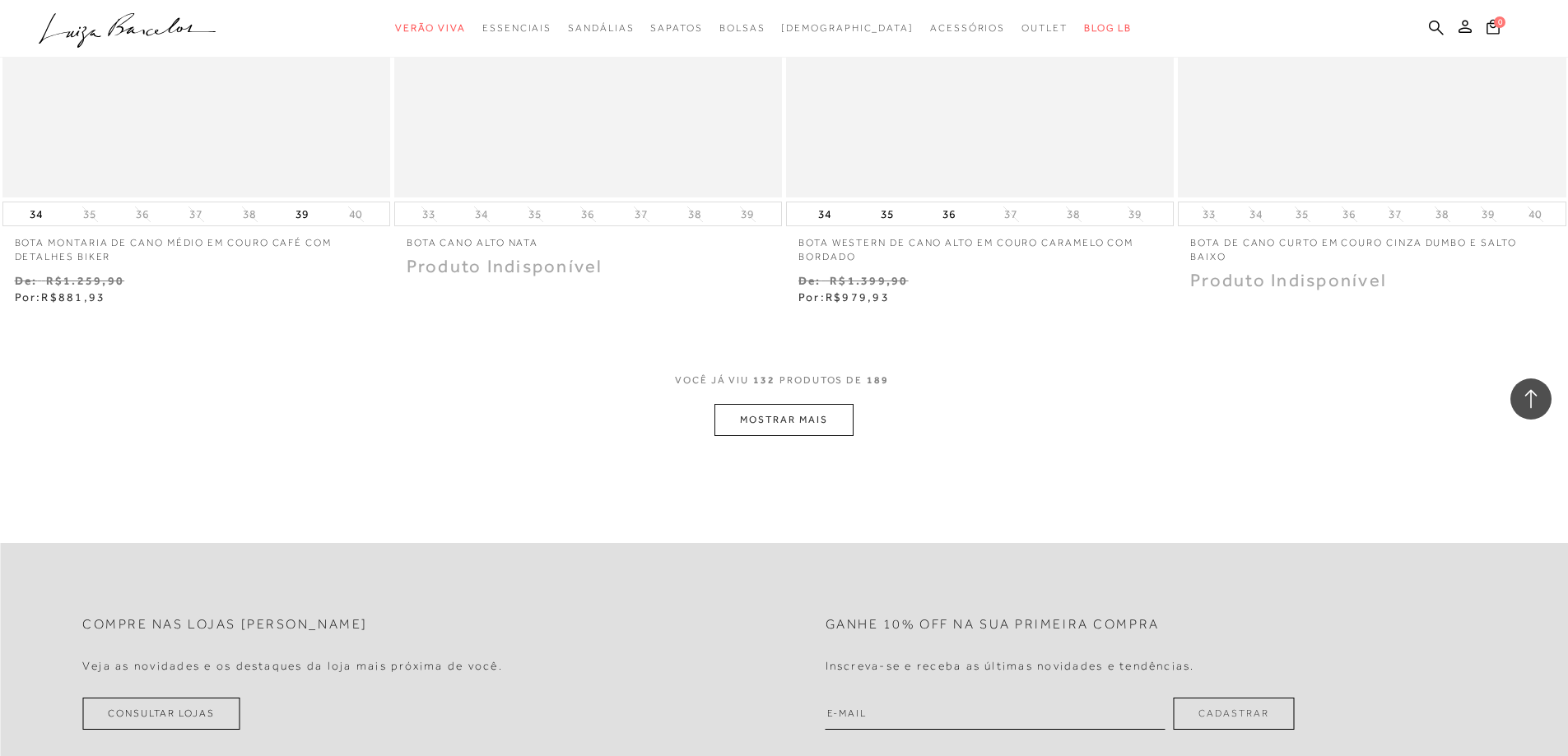
click at [757, 404] on button "MOSTRAR MAIS" at bounding box center [783, 420] width 138 height 32
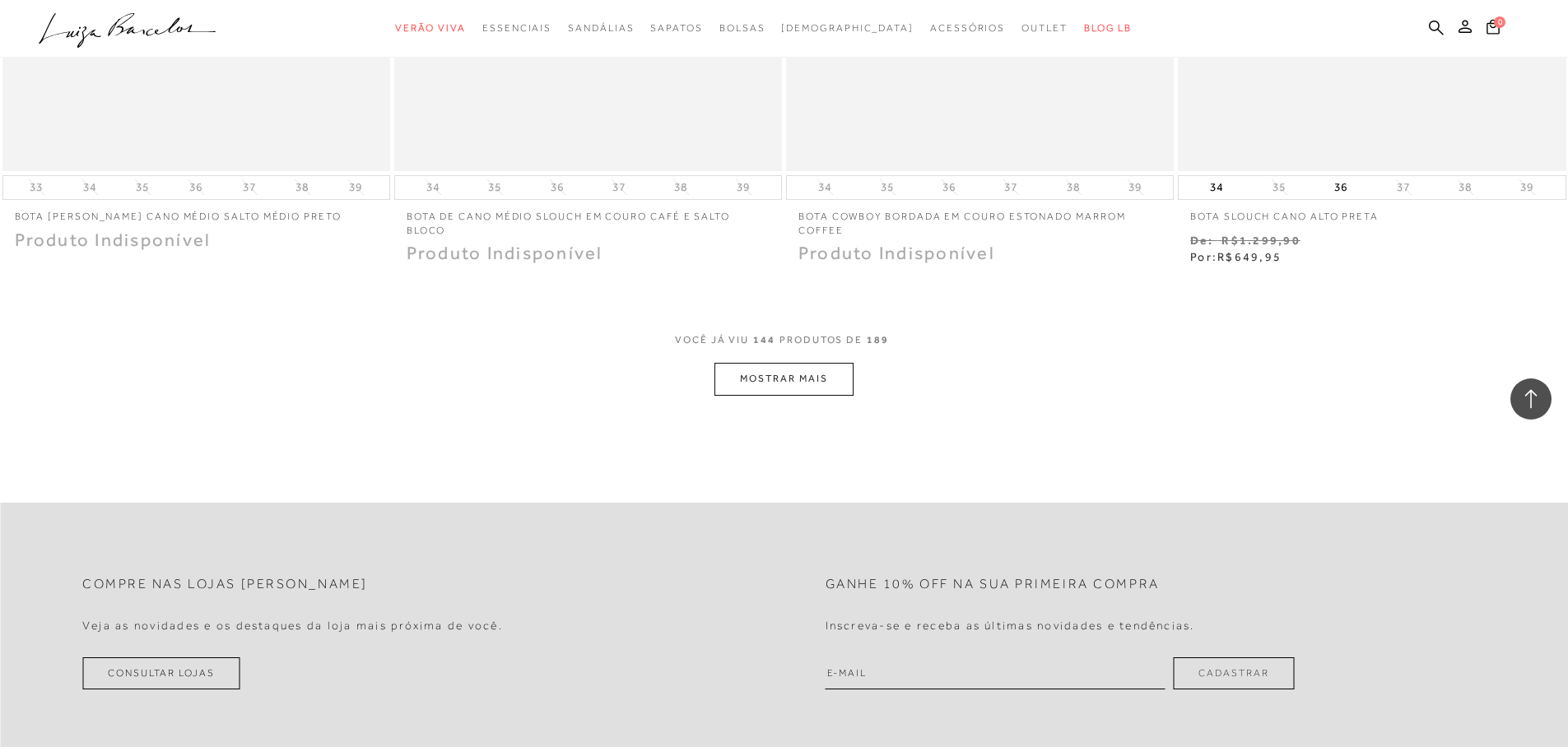
scroll to position [25094, 0]
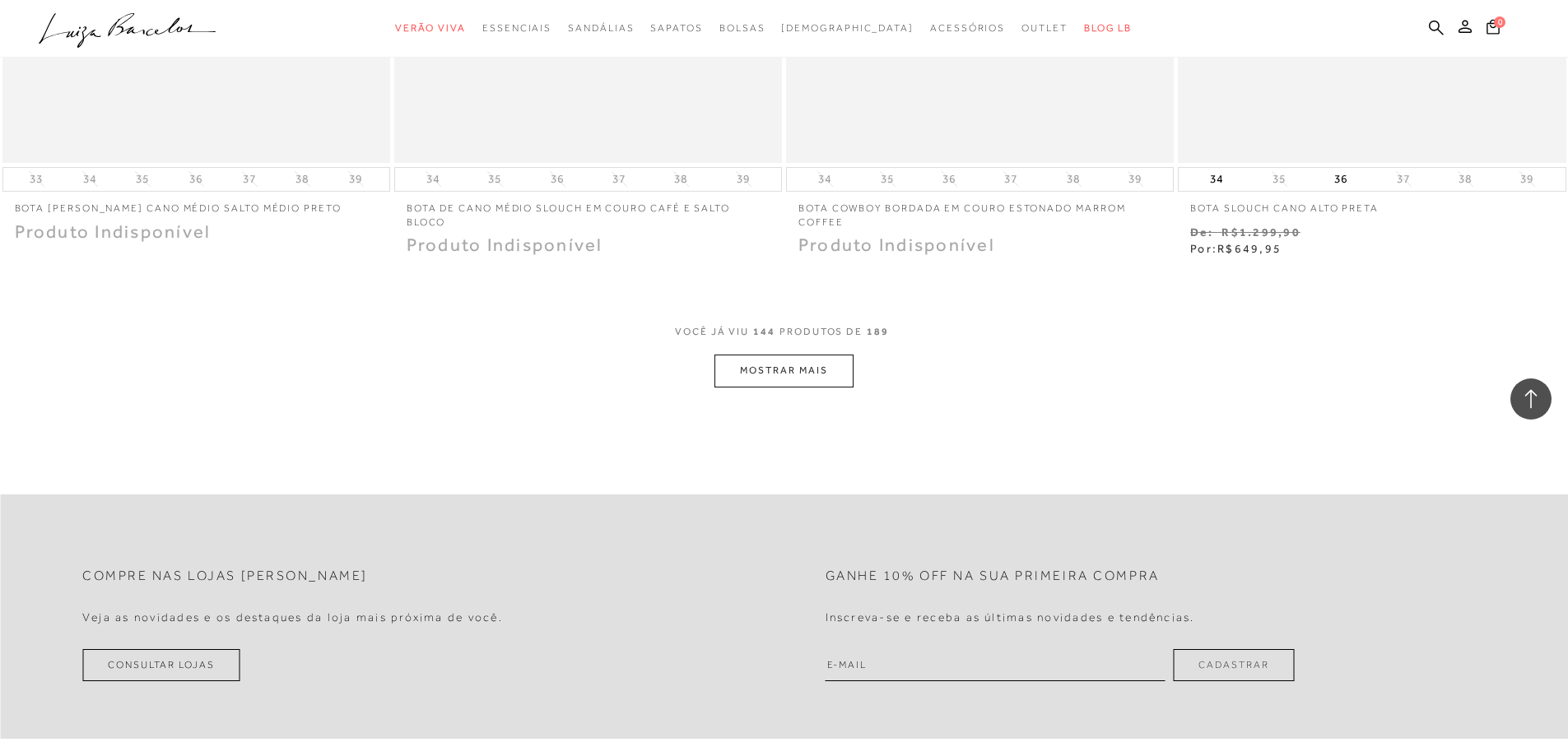
click at [811, 356] on button "MOSTRAR MAIS" at bounding box center [783, 370] width 138 height 32
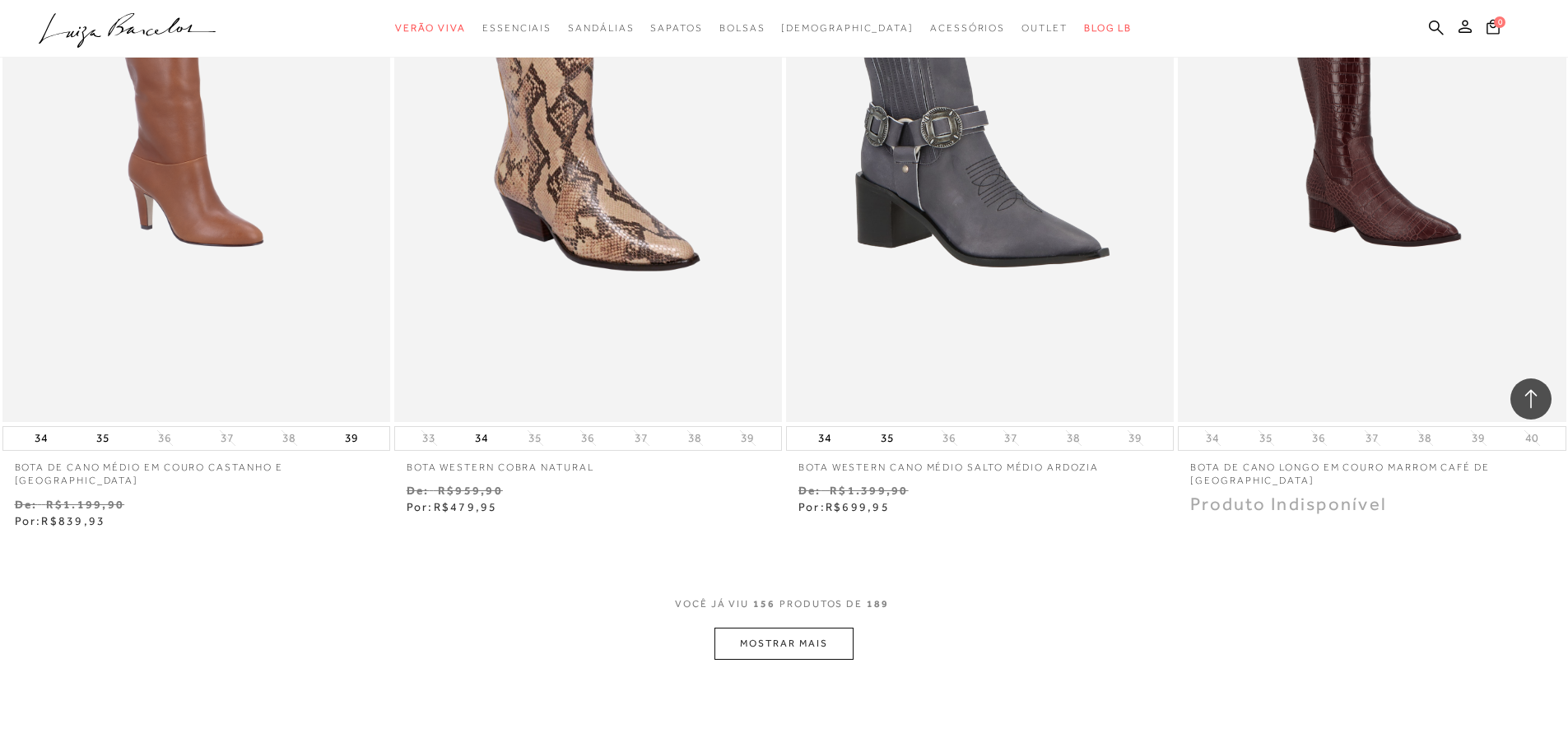
scroll to position [26905, 0]
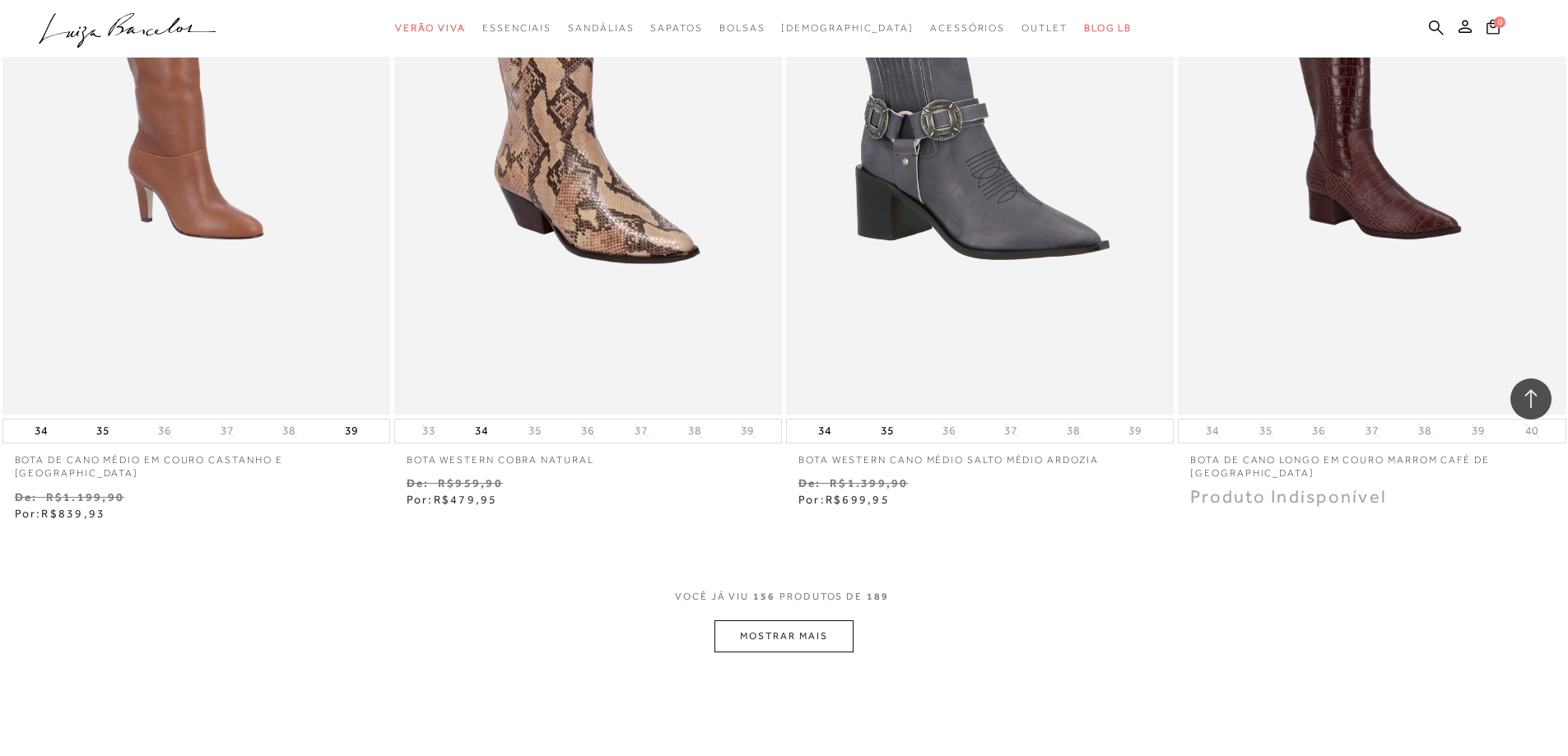
click at [791, 621] on button "MOSTRAR MAIS" at bounding box center [783, 636] width 138 height 32
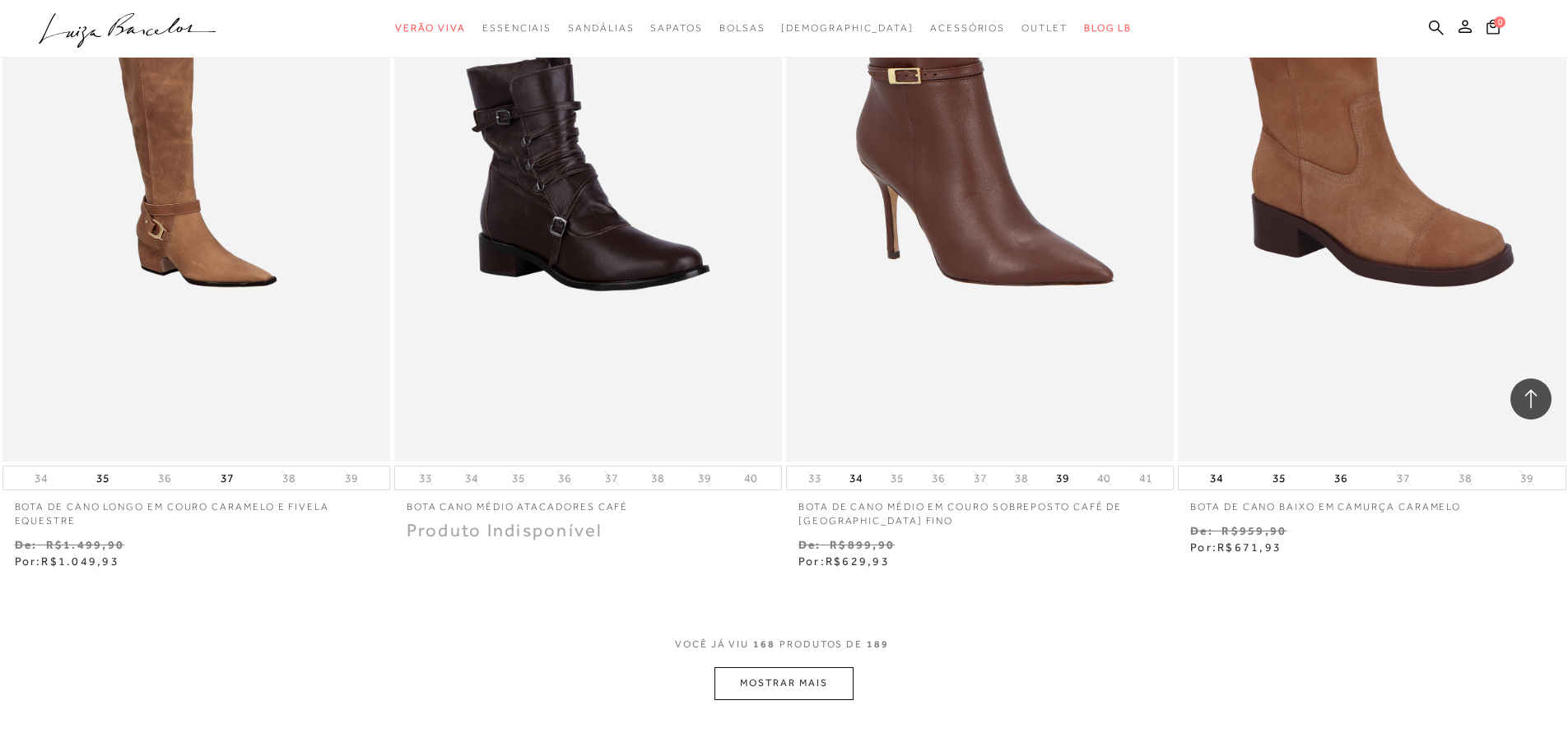
scroll to position [29127, 0]
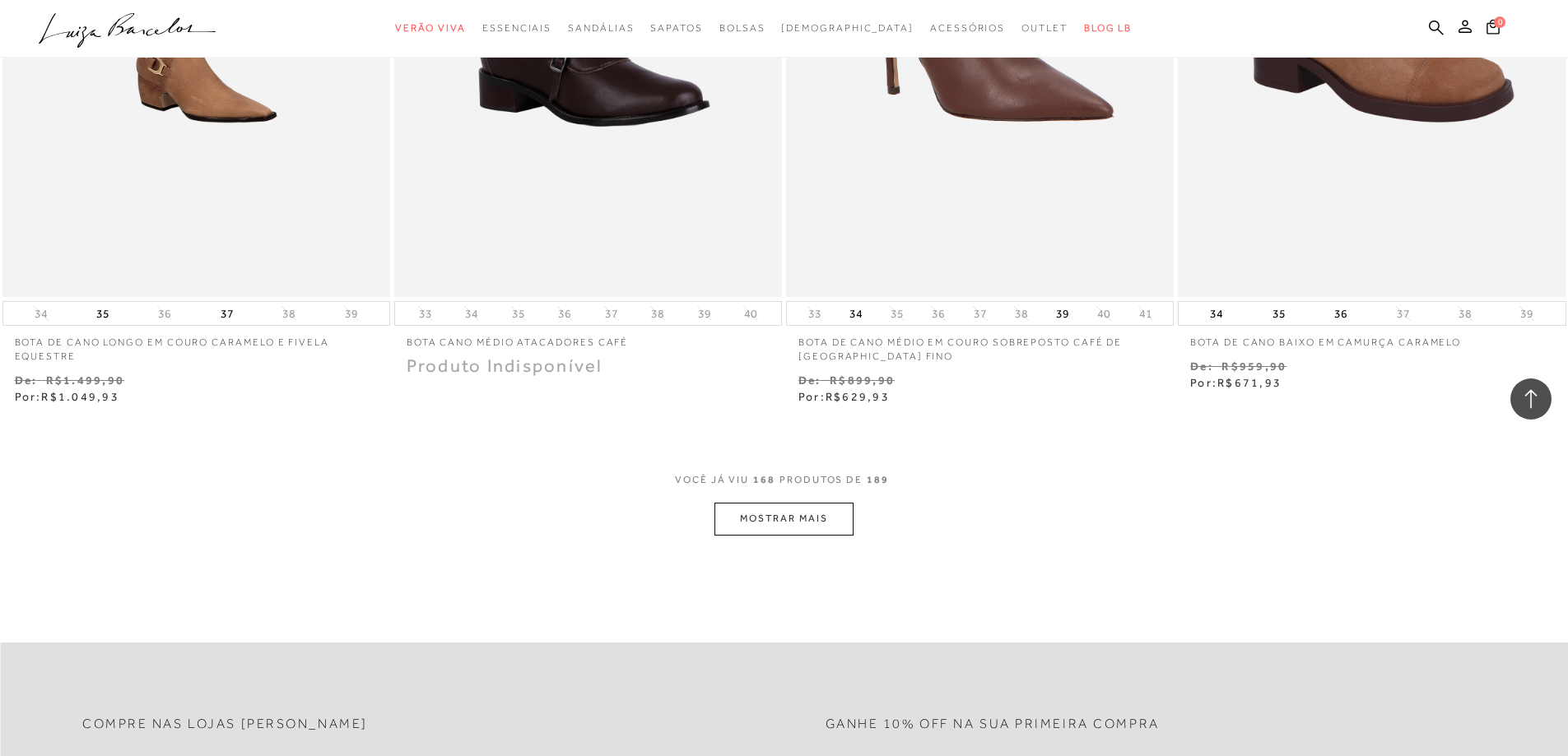
click at [801, 503] on button "MOSTRAR MAIS" at bounding box center [783, 518] width 138 height 32
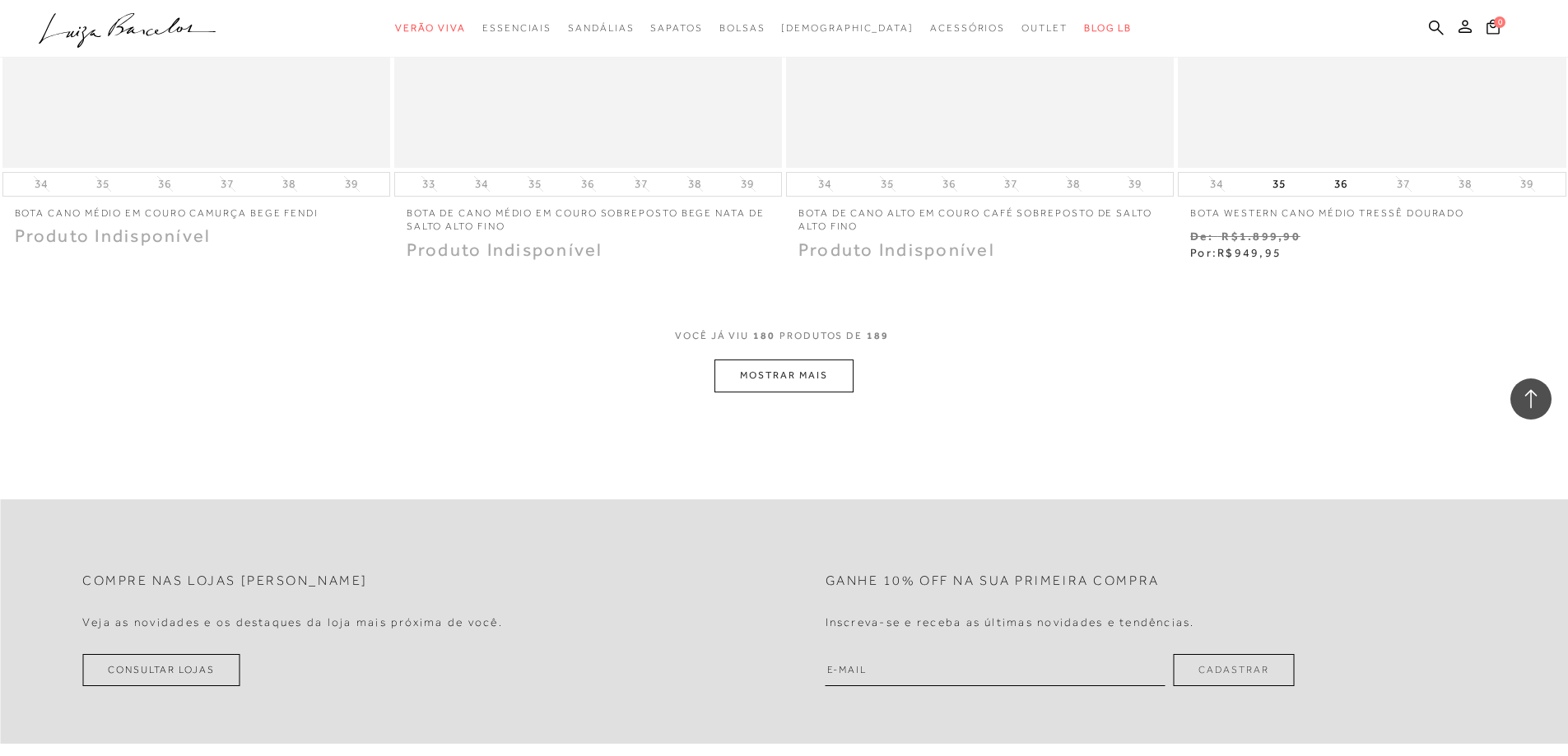
scroll to position [31348, 0]
click at [791, 358] on button "MOSTRAR MAIS" at bounding box center [783, 374] width 138 height 32
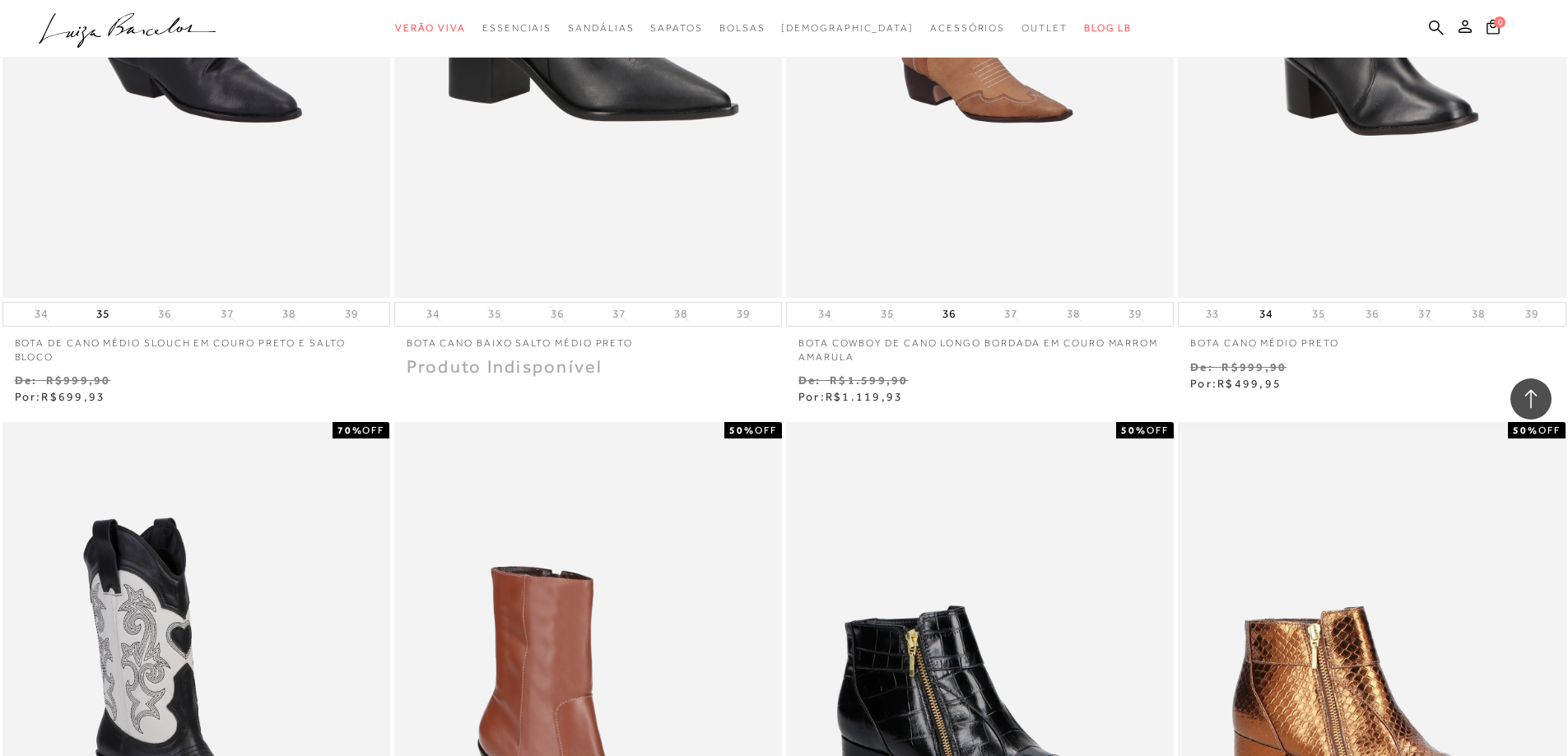
scroll to position [10747, 0]
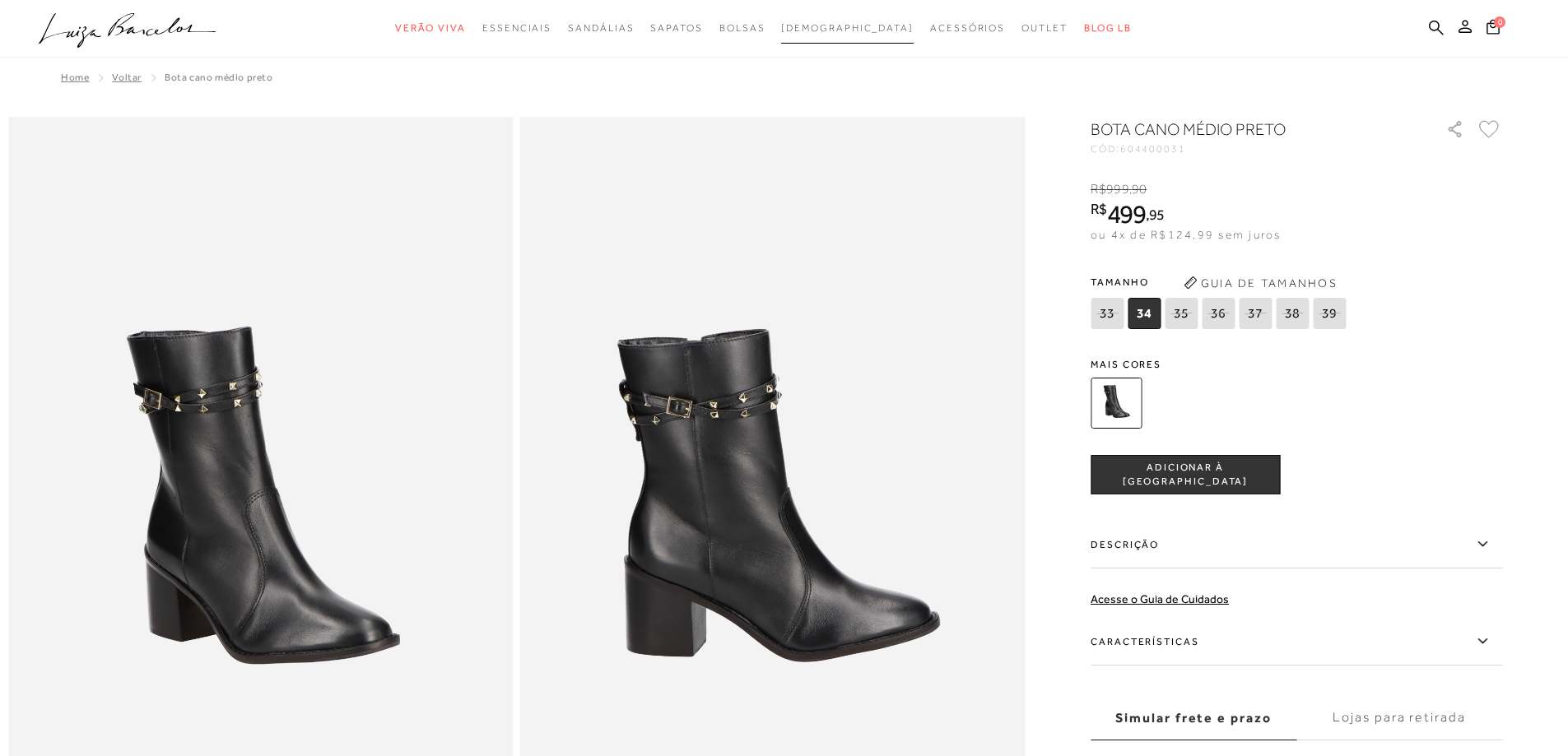
click at [849, 28] on span "[DEMOGRAPHIC_DATA]" at bounding box center [847, 27] width 133 height 12
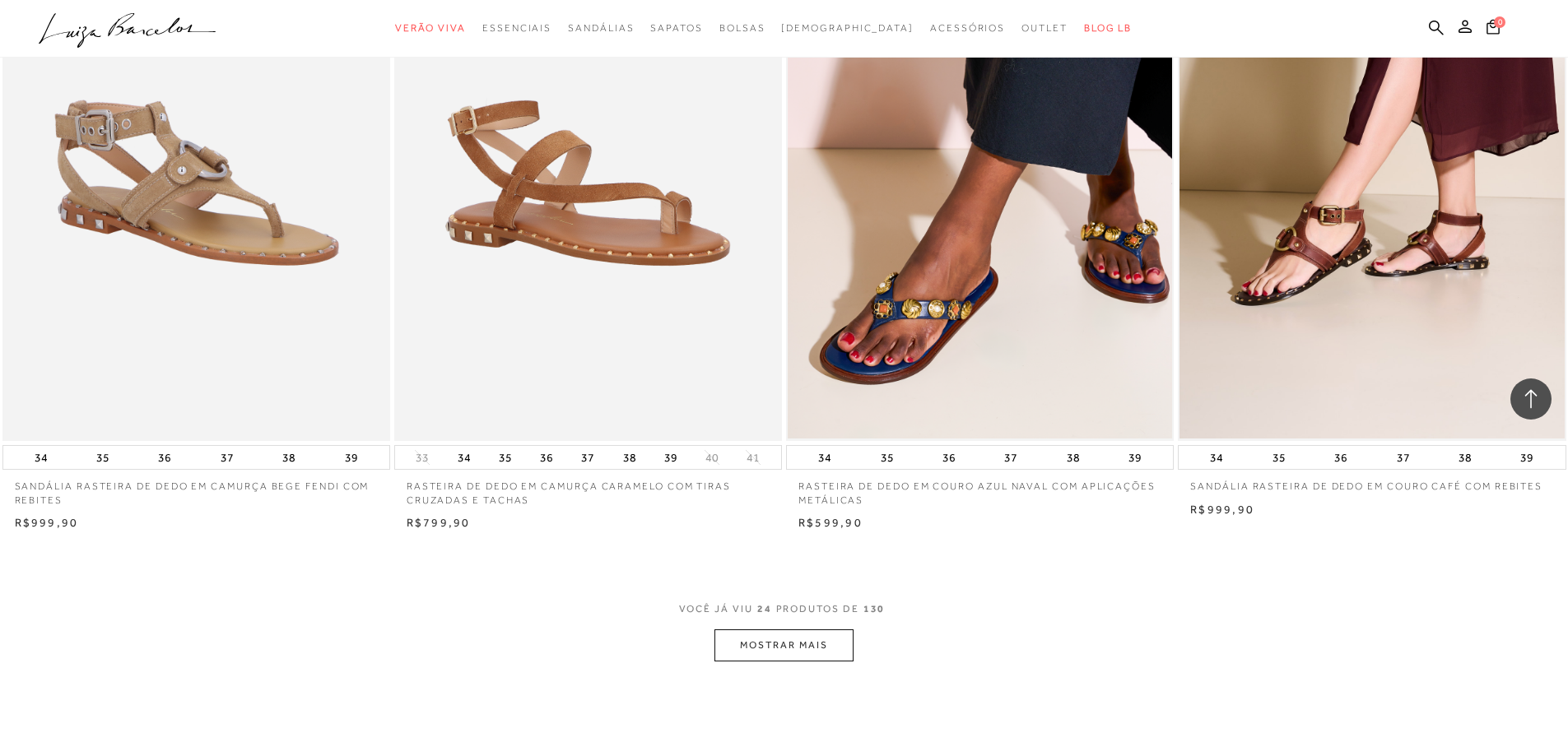
scroll to position [3702, 0]
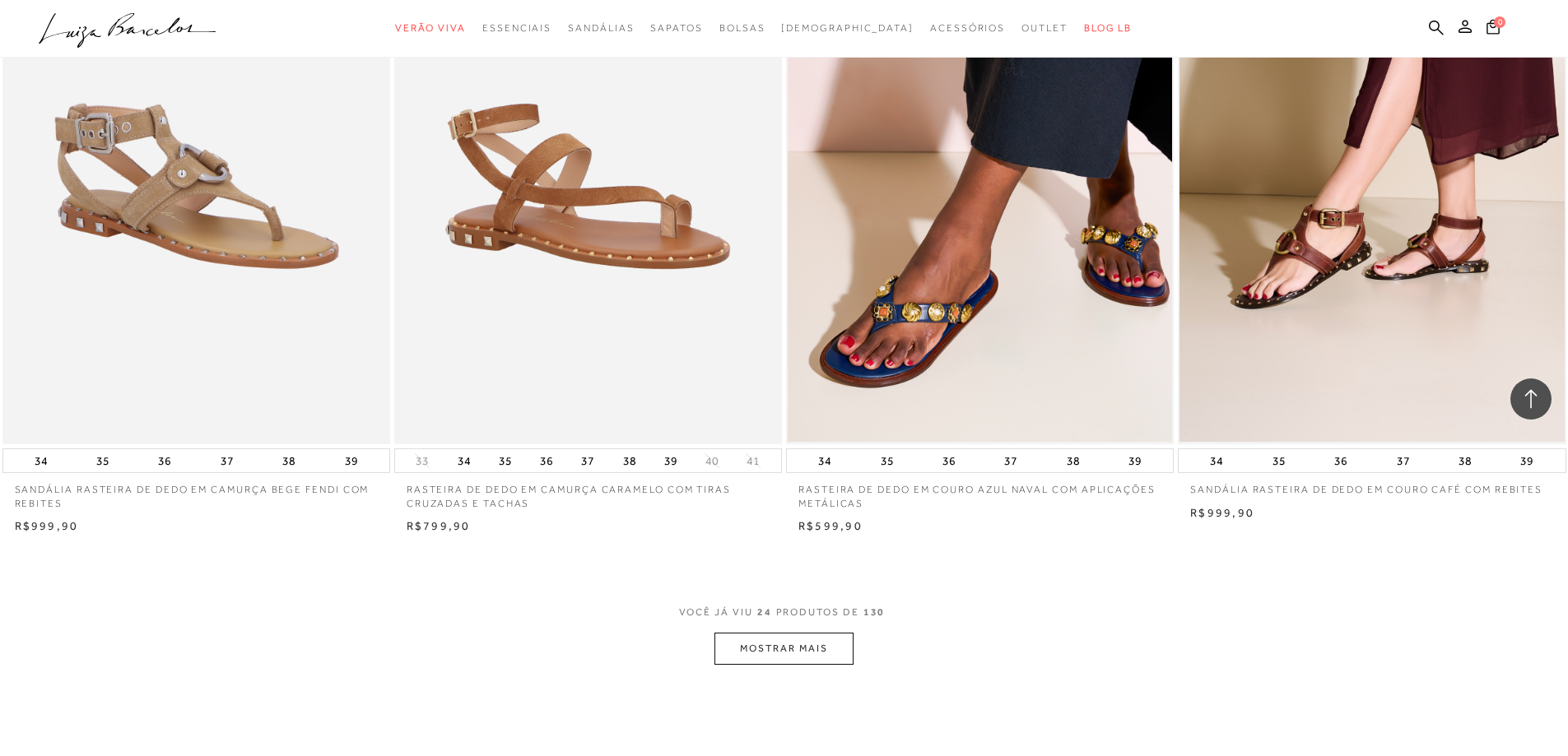
click at [762, 645] on button "MOSTRAR MAIS" at bounding box center [783, 648] width 138 height 32
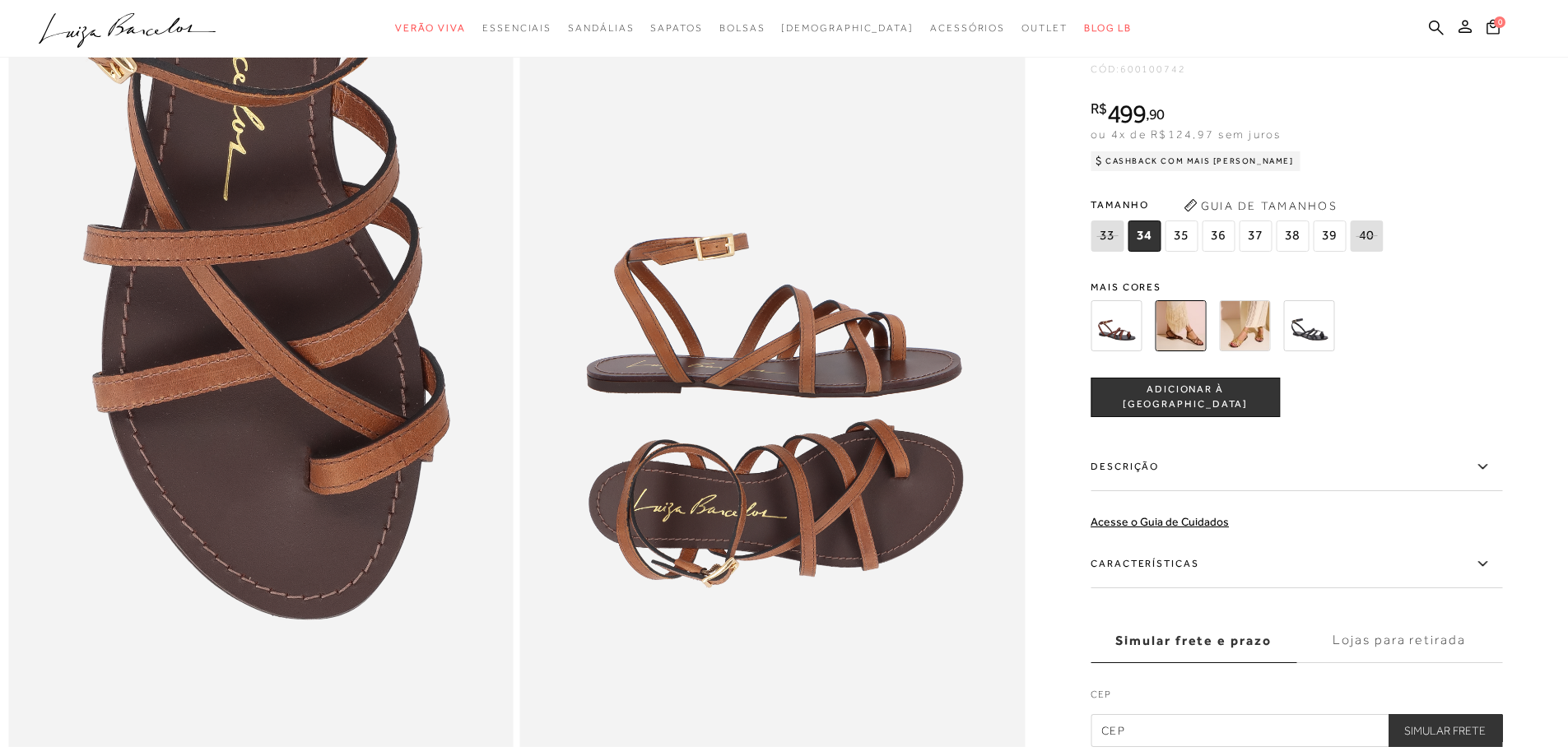
scroll to position [1152, 0]
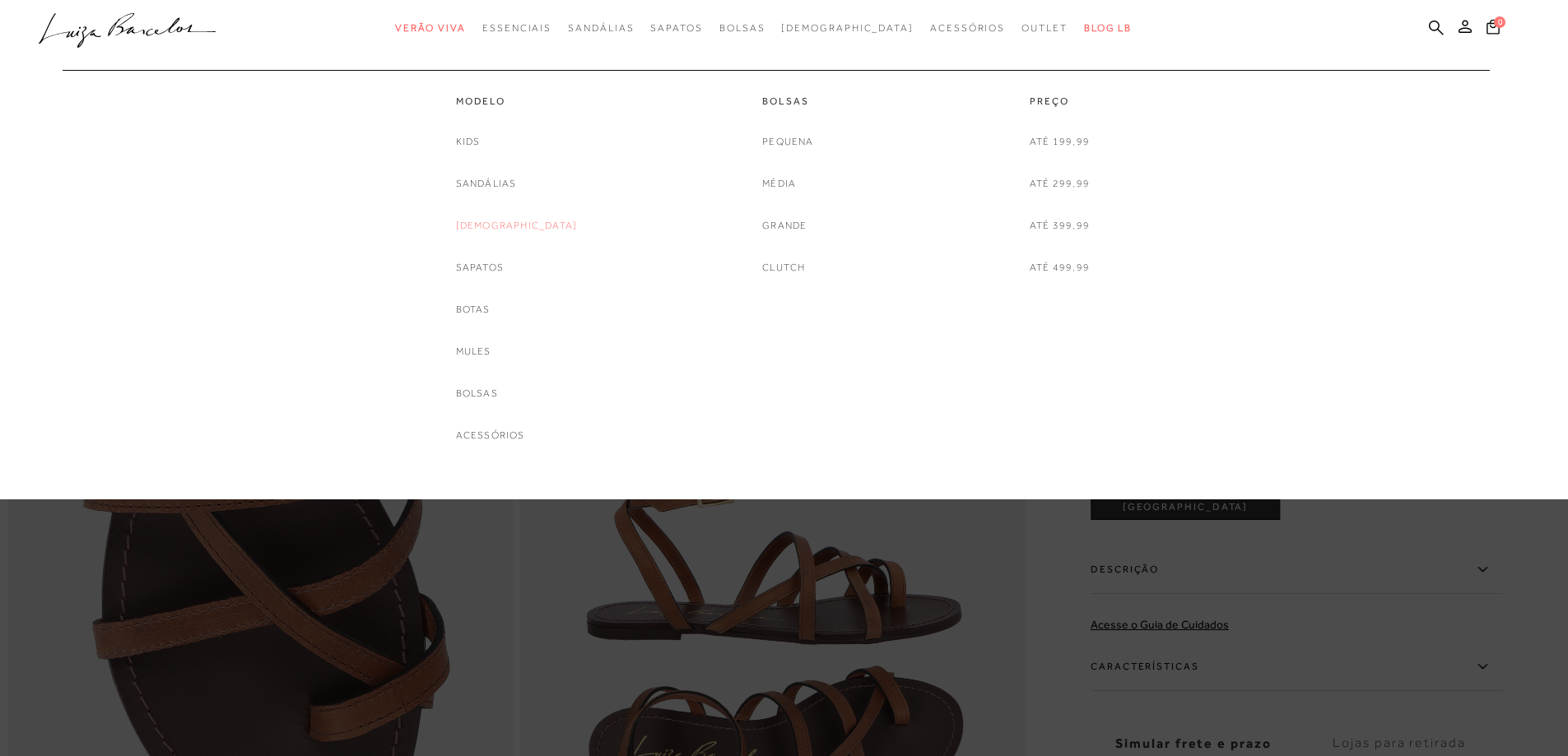
click at [515, 223] on link "[DEMOGRAPHIC_DATA]" at bounding box center [517, 226] width 122 height 17
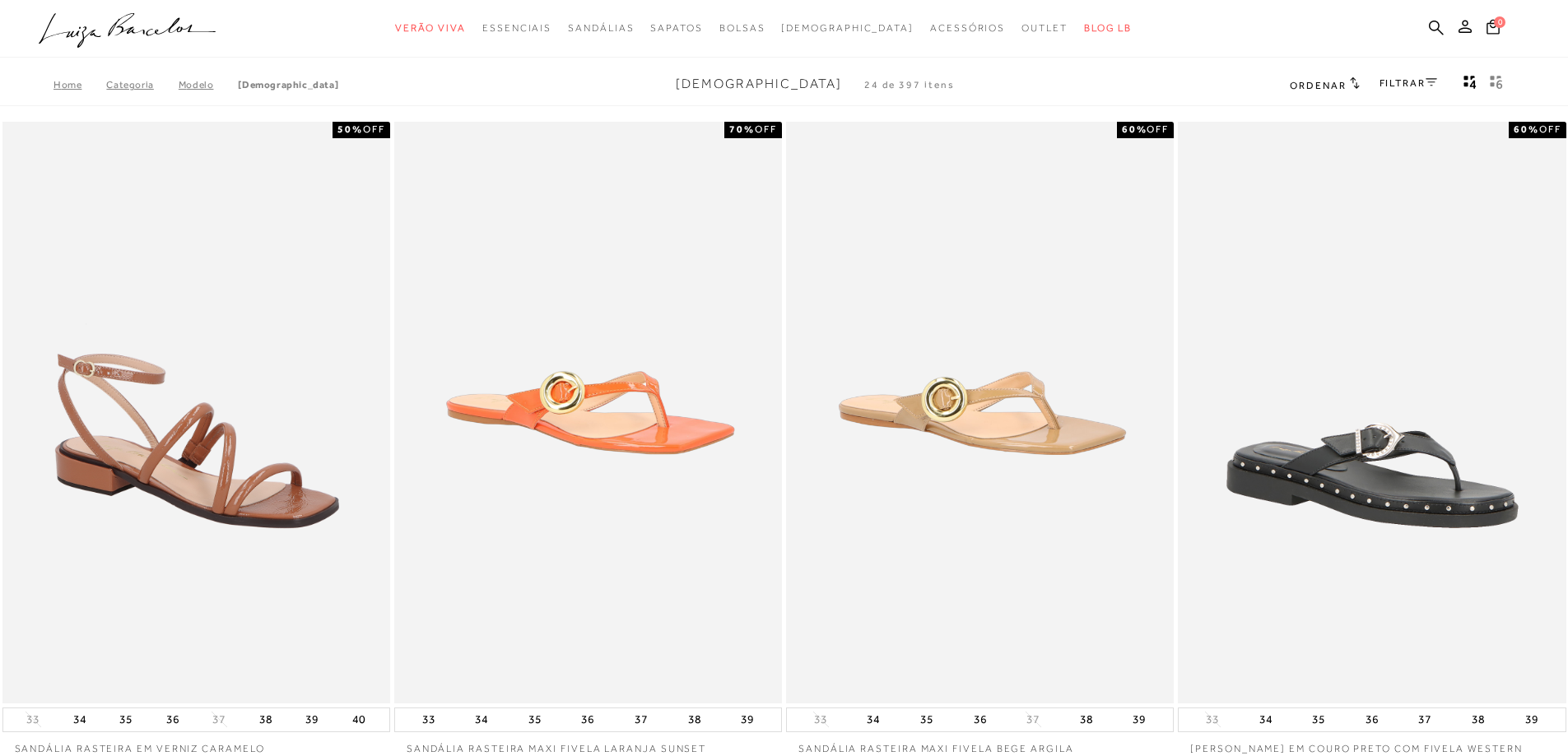
click at [1425, 77] on div "FILTRAR" at bounding box center [1407, 84] width 58 height 21
click at [1427, 85] on icon at bounding box center [1431, 82] width 12 height 8
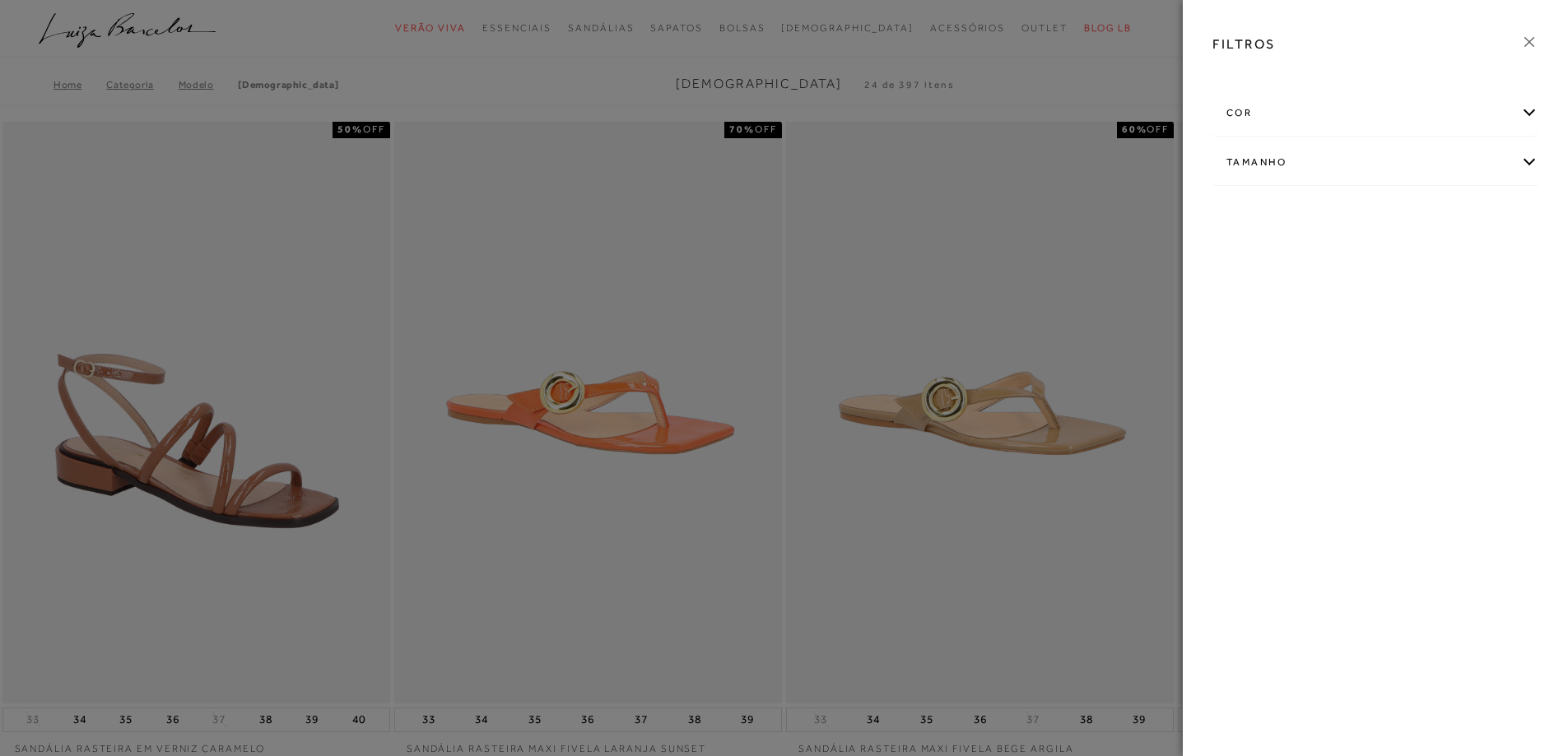
click at [1271, 164] on div "Tamanho" at bounding box center [1375, 163] width 325 height 44
click at [1392, 262] on span "38" at bounding box center [1392, 259] width 24 height 13
click at [1392, 262] on input "38" at bounding box center [1385, 261] width 16 height 16
checkbox input "true"
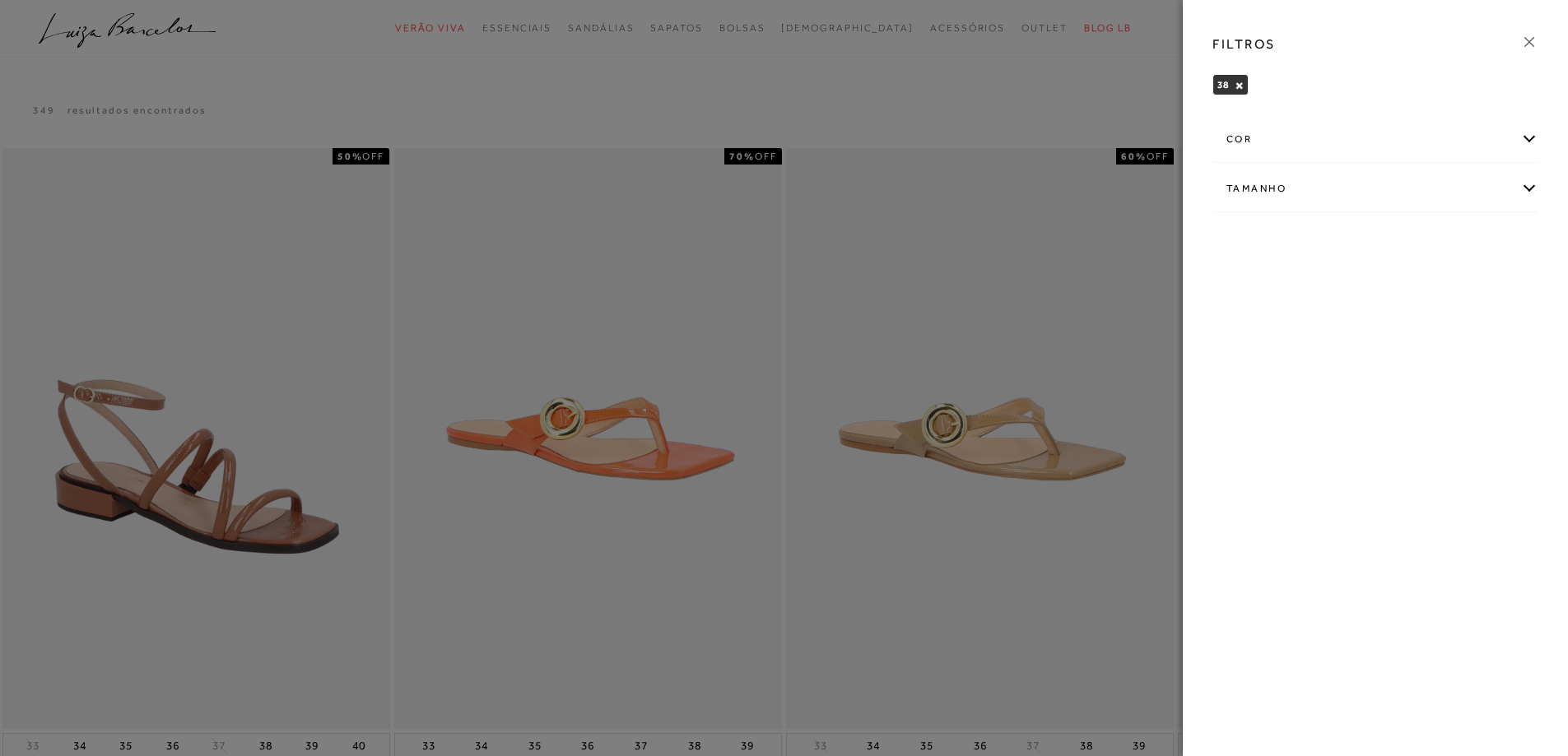
click at [1528, 42] on icon at bounding box center [1529, 42] width 18 height 18
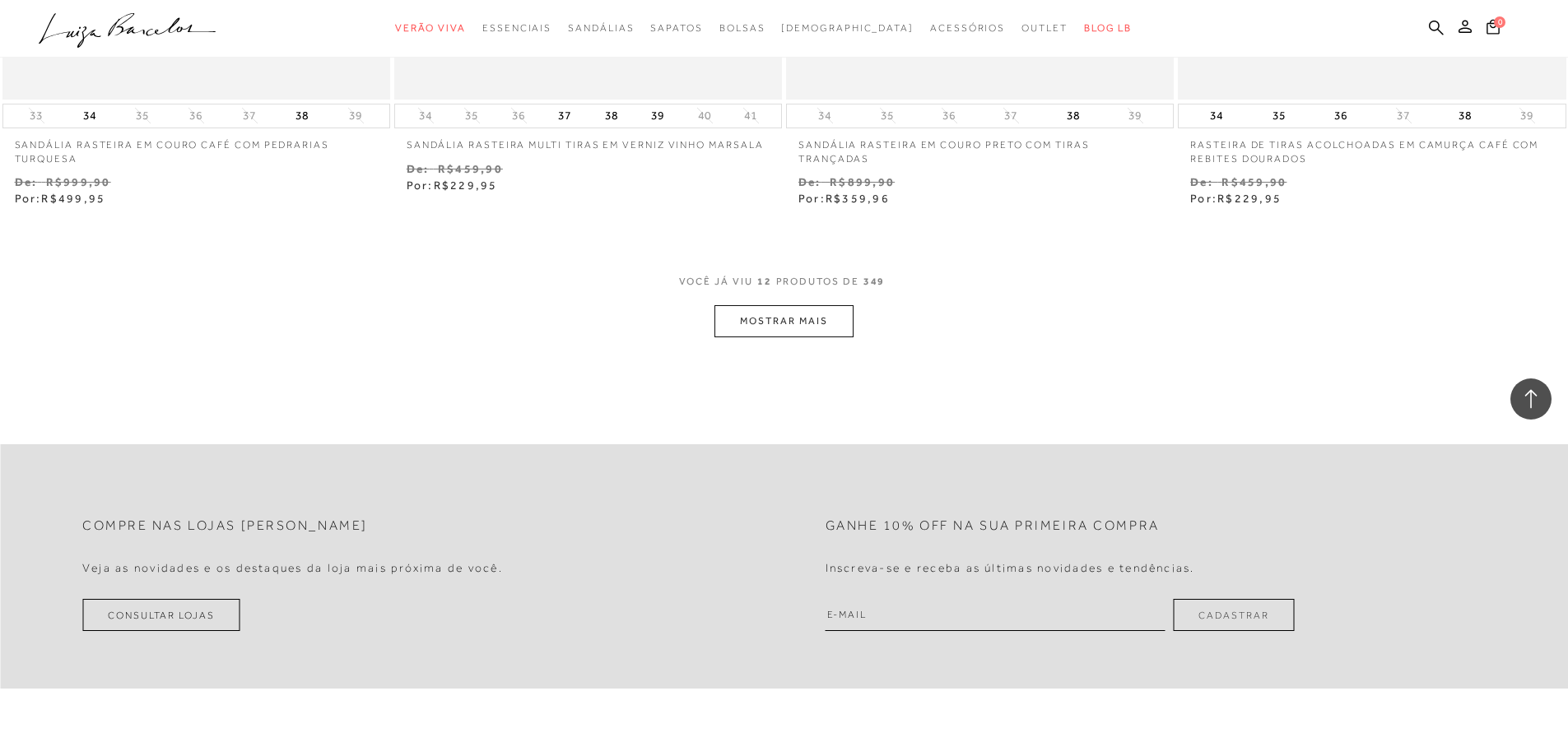
scroll to position [2057, 0]
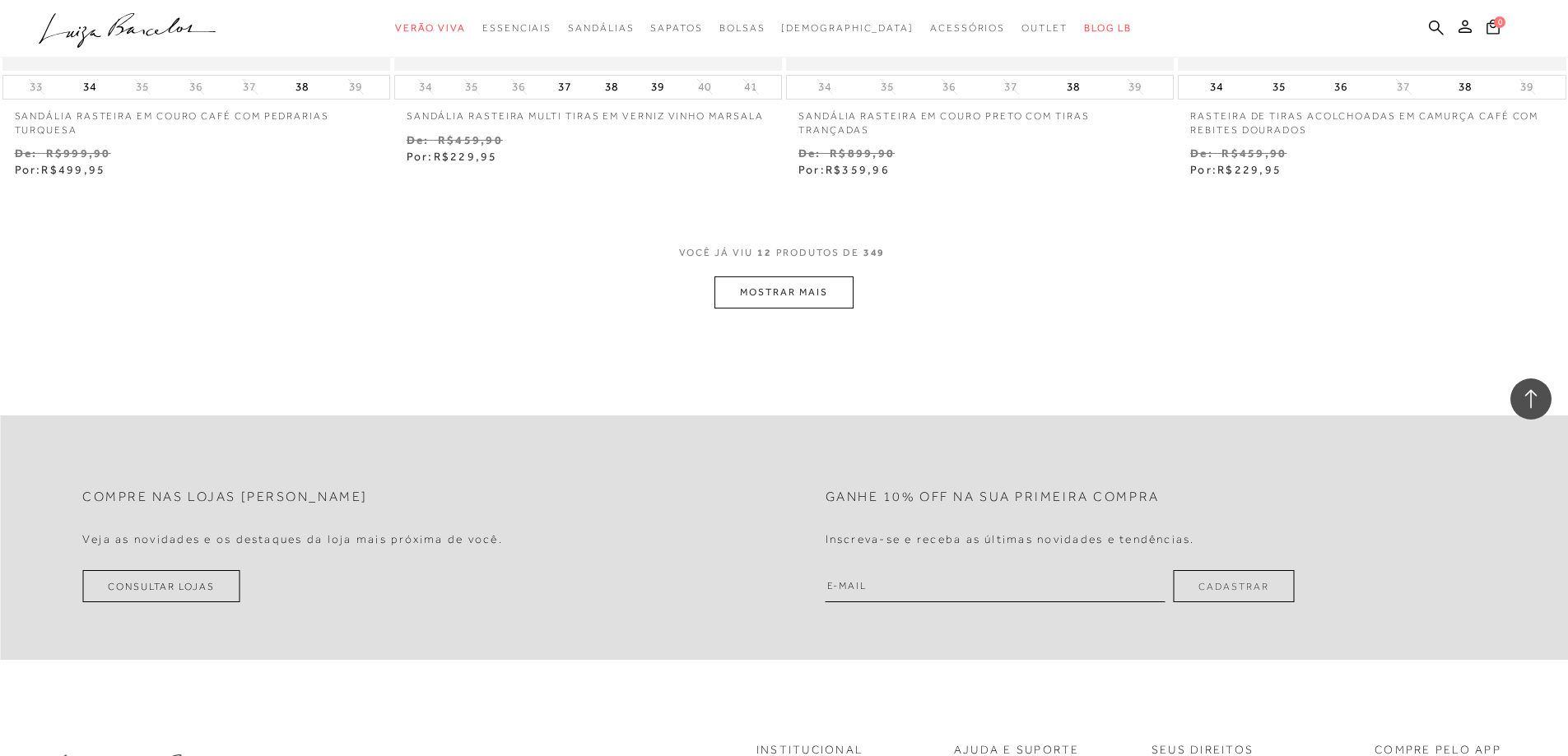
click at [791, 303] on button "MOSTRAR MAIS" at bounding box center [783, 292] width 138 height 32
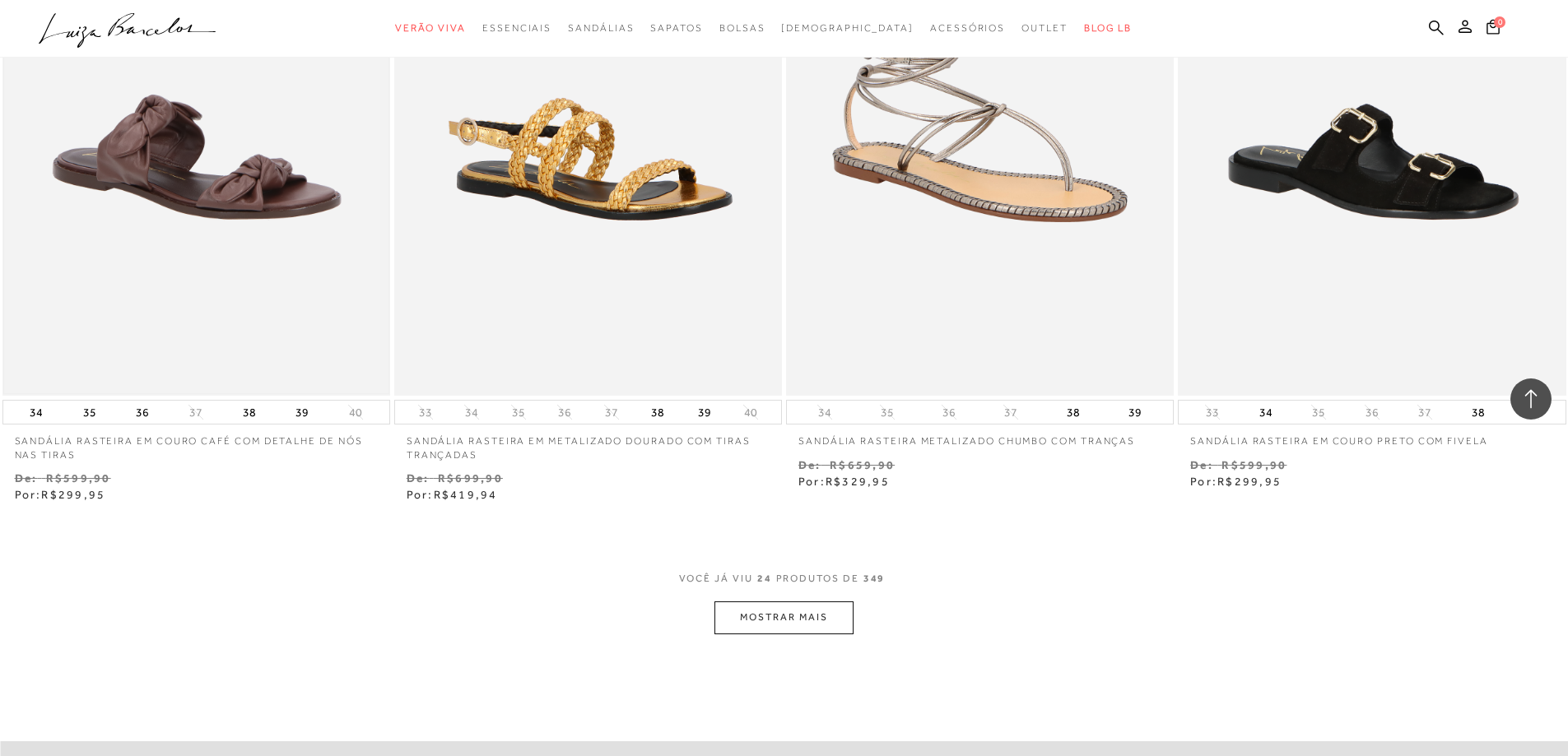
scroll to position [4031, 0]
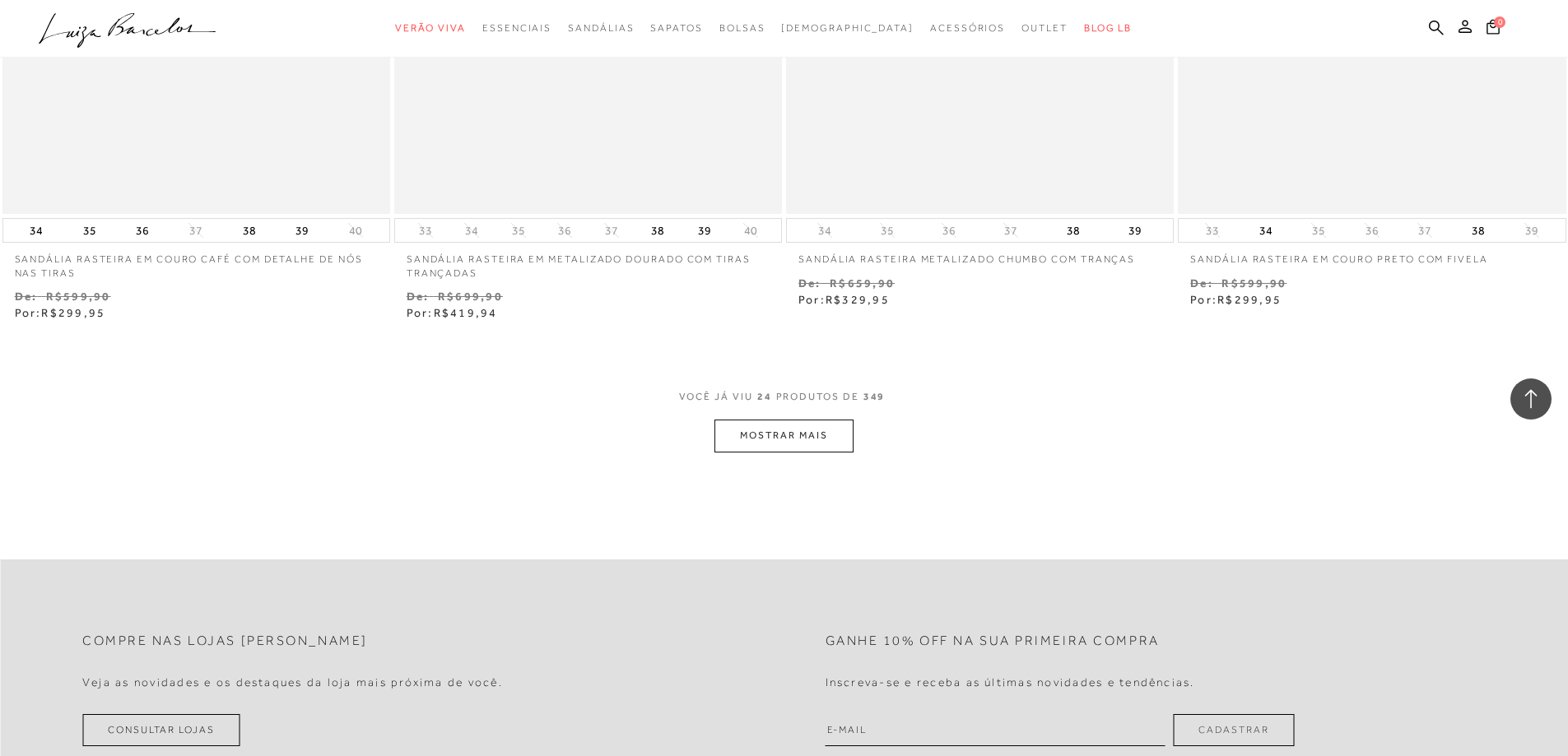
click at [768, 441] on button "MOSTRAR MAIS" at bounding box center [783, 435] width 138 height 32
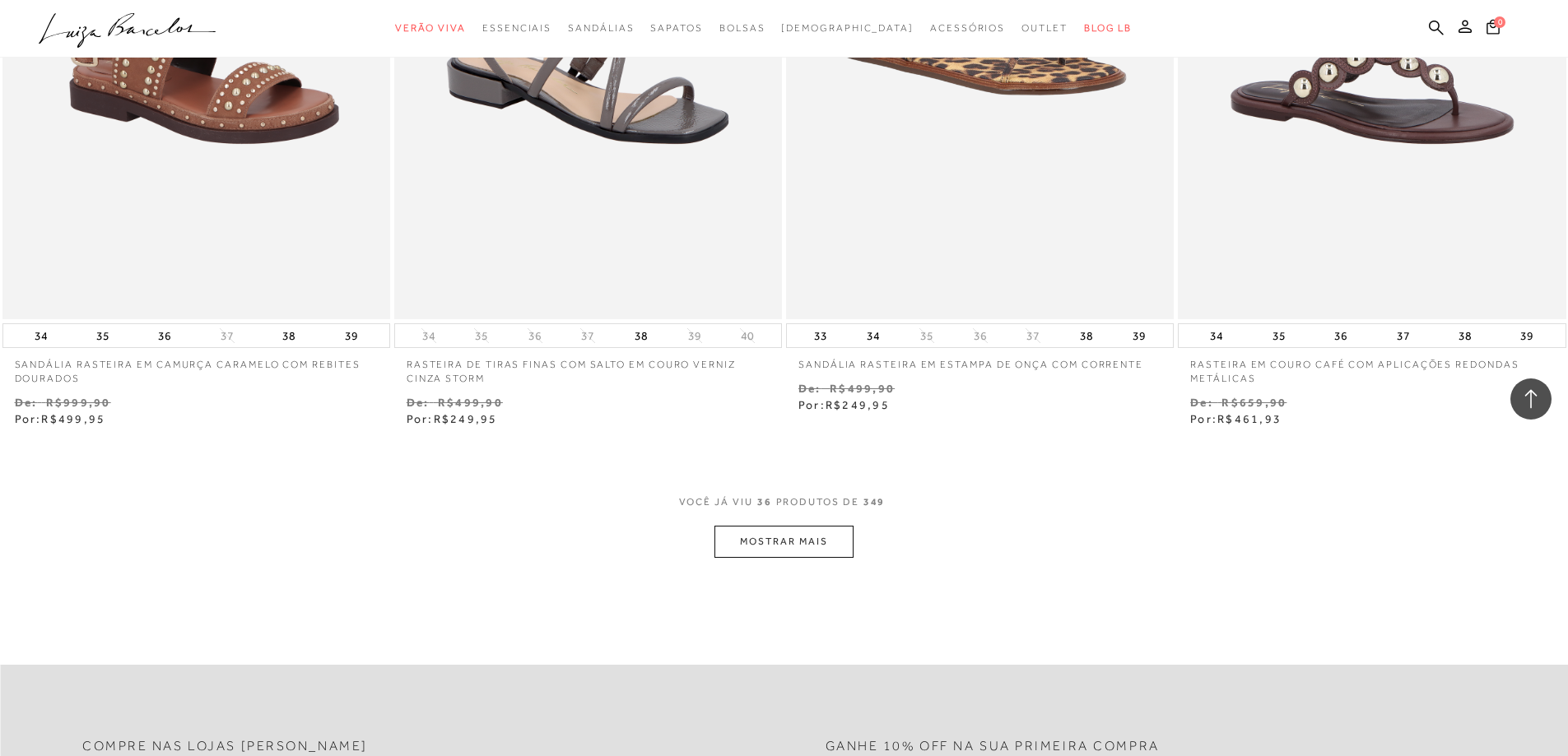
scroll to position [6088, 0]
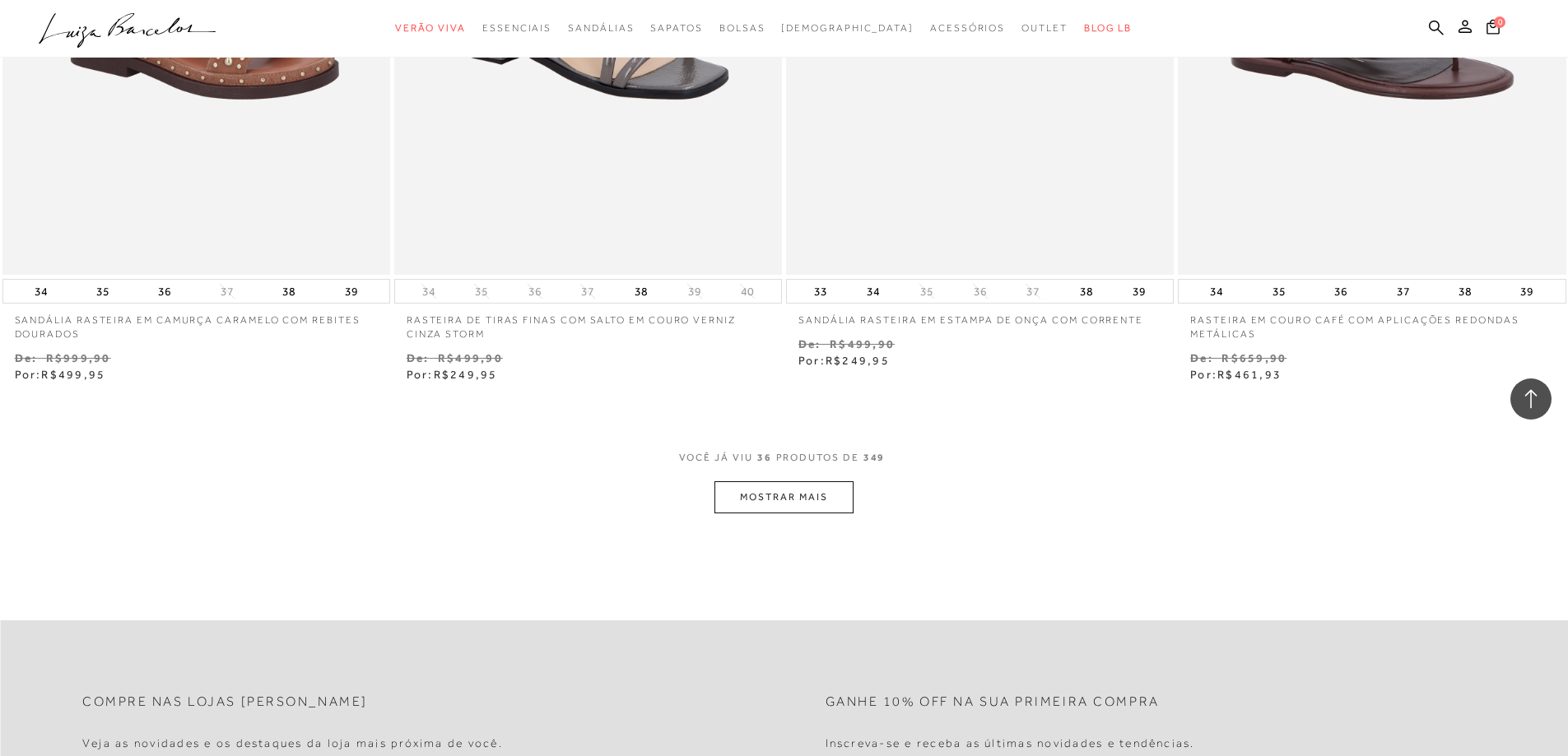
click at [760, 482] on button "MOSTRAR MAIS" at bounding box center [783, 497] width 138 height 32
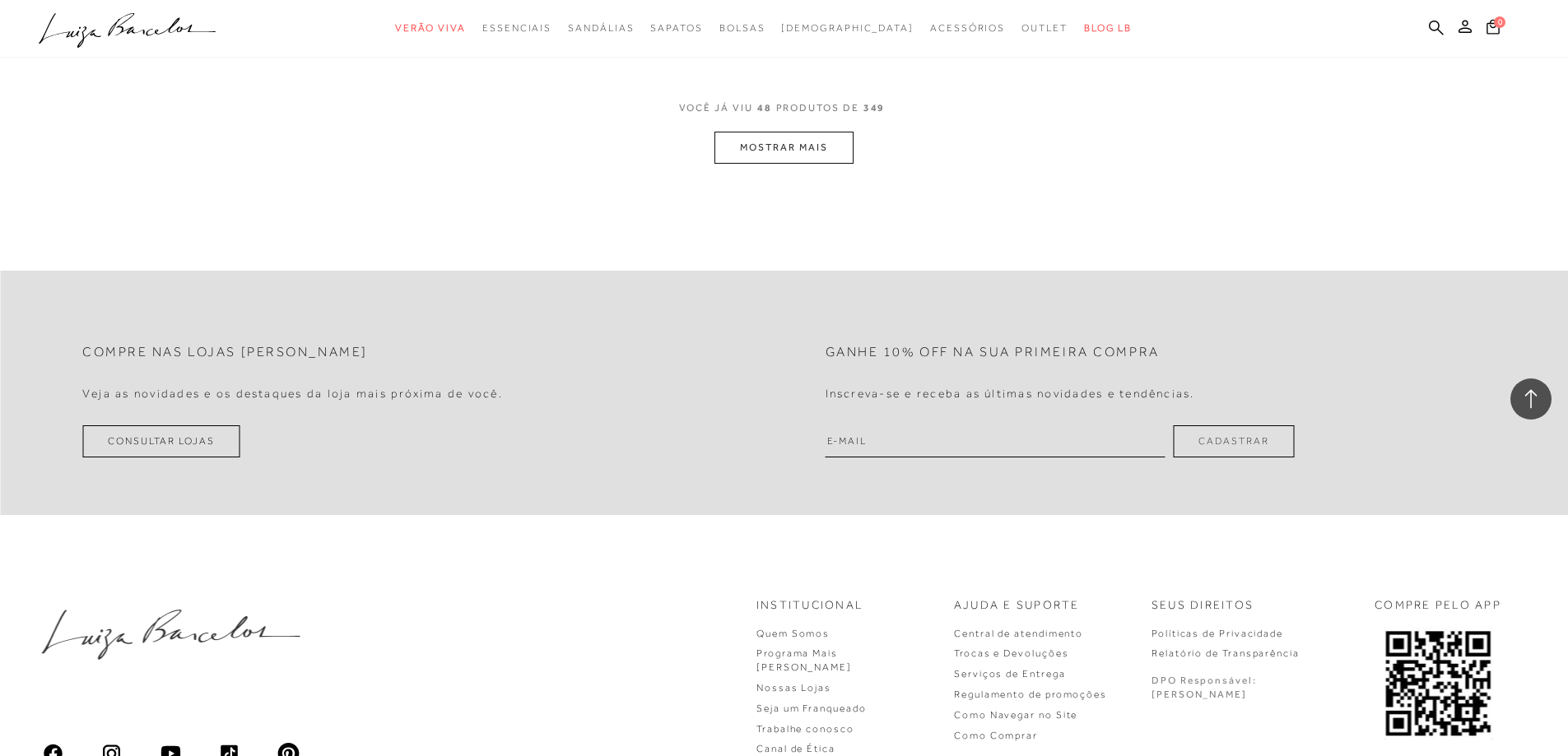
scroll to position [8556, 0]
click at [794, 142] on button "MOSTRAR MAIS" at bounding box center [783, 146] width 138 height 32
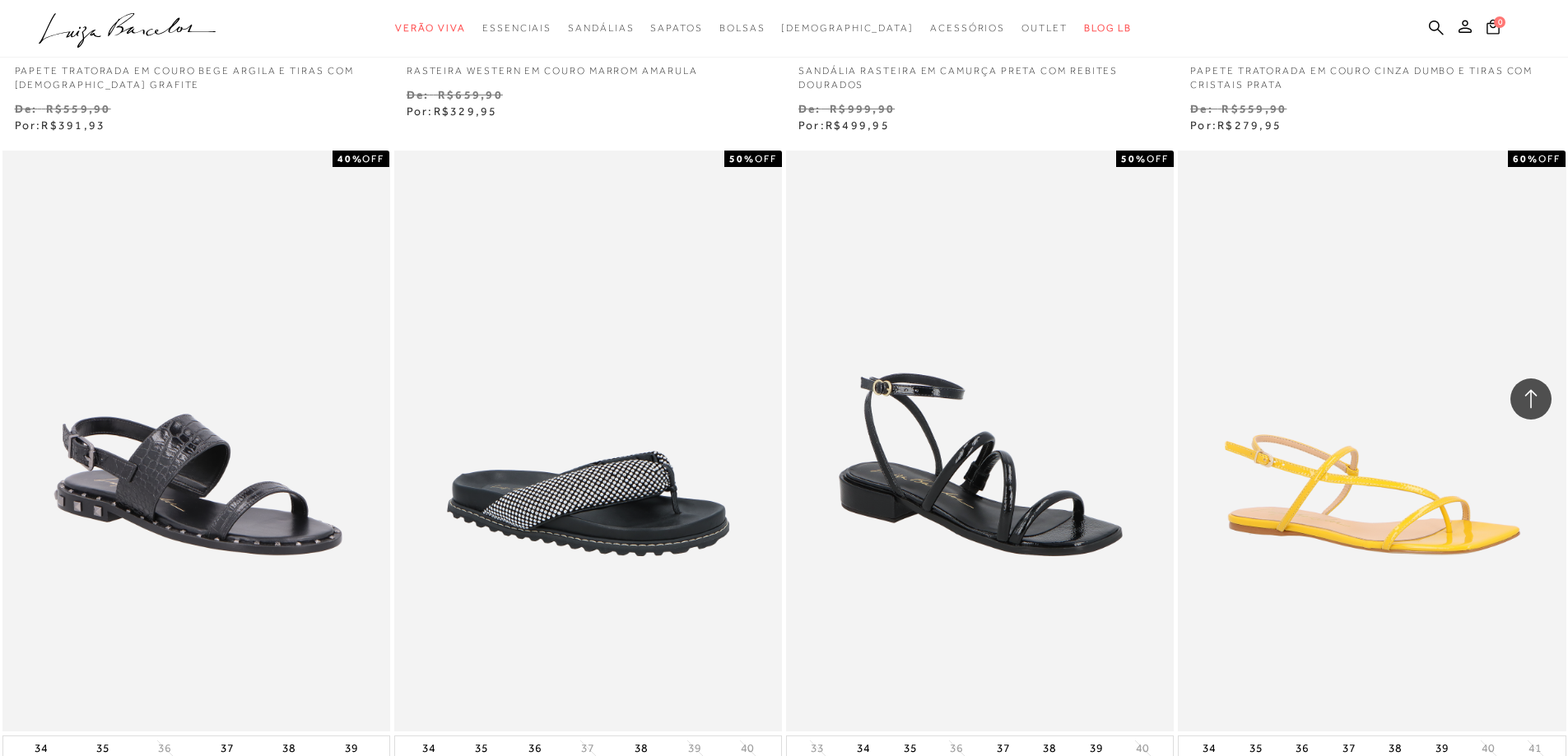
scroll to position [9874, 0]
